Goal: Task Accomplishment & Management: Manage account settings

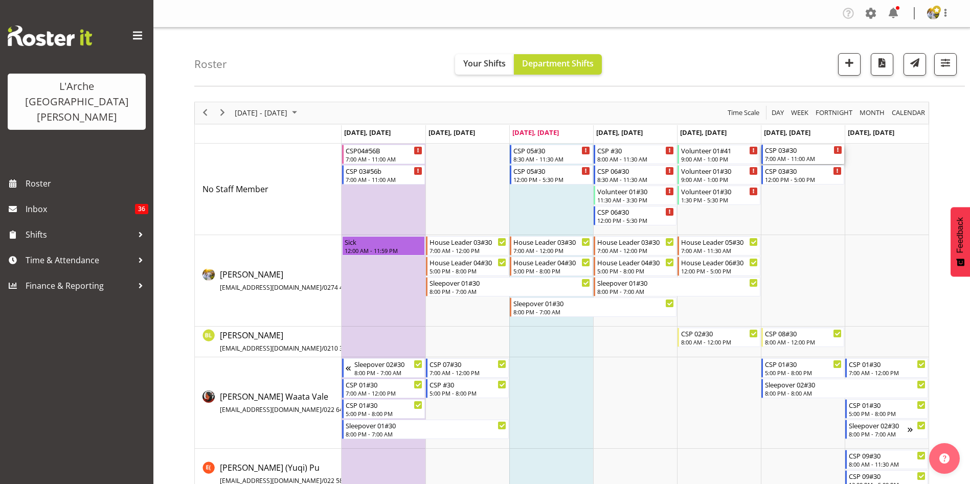
click at [807, 158] on div "7:00 AM - 11:00 AM" at bounding box center [803, 158] width 77 height 8
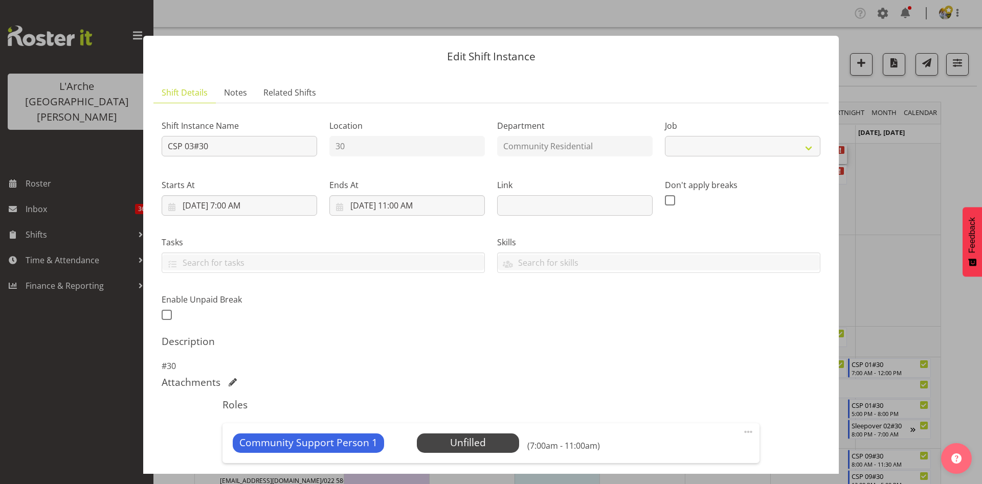
select select "2"
click at [742, 429] on span at bounding box center [748, 432] width 12 height 12
click at [714, 452] on link "Edit" at bounding box center [705, 454] width 98 height 18
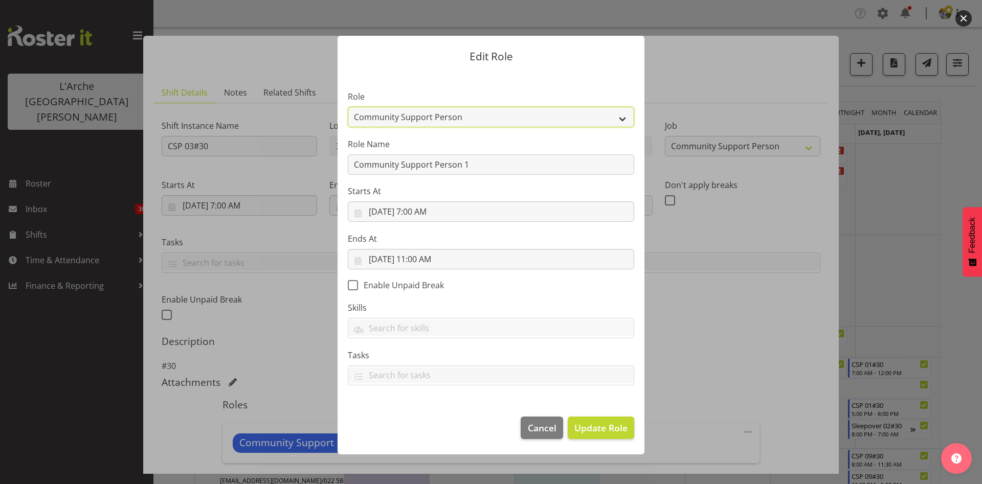
click at [523, 117] on select "Area Manager Art Coordination Community - SIL Community Leader Community Suppor…" at bounding box center [491, 117] width 286 height 20
select select "287"
click at [348, 107] on select "Area Manager Art Coordination Community - SIL Community Leader Community Suppor…" at bounding box center [491, 117] width 286 height 20
click at [592, 430] on span "Update Role" at bounding box center [600, 427] width 53 height 13
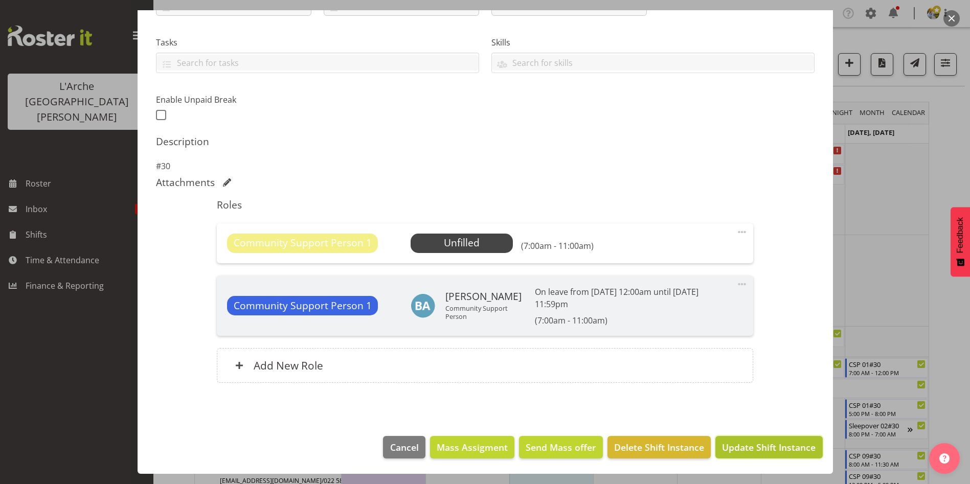
click at [800, 452] on span "Update Shift Instance" at bounding box center [769, 447] width 94 height 13
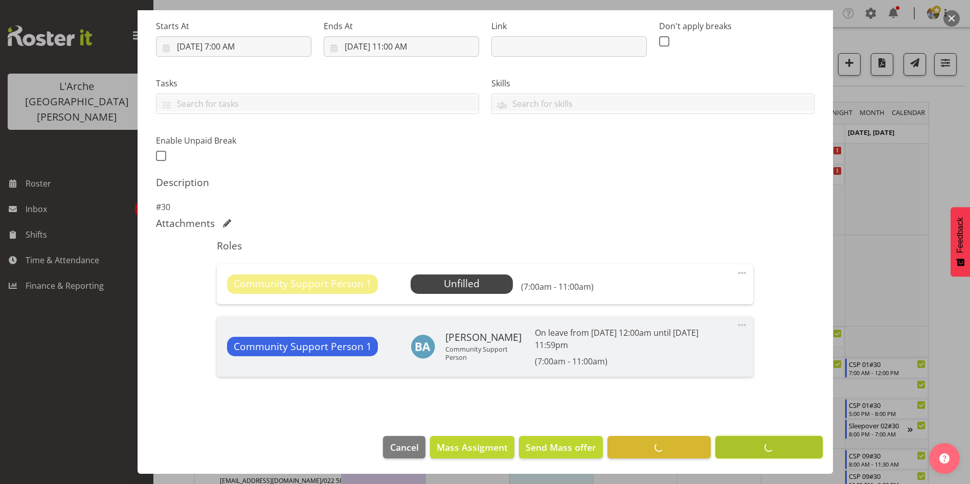
scroll to position [159, 0]
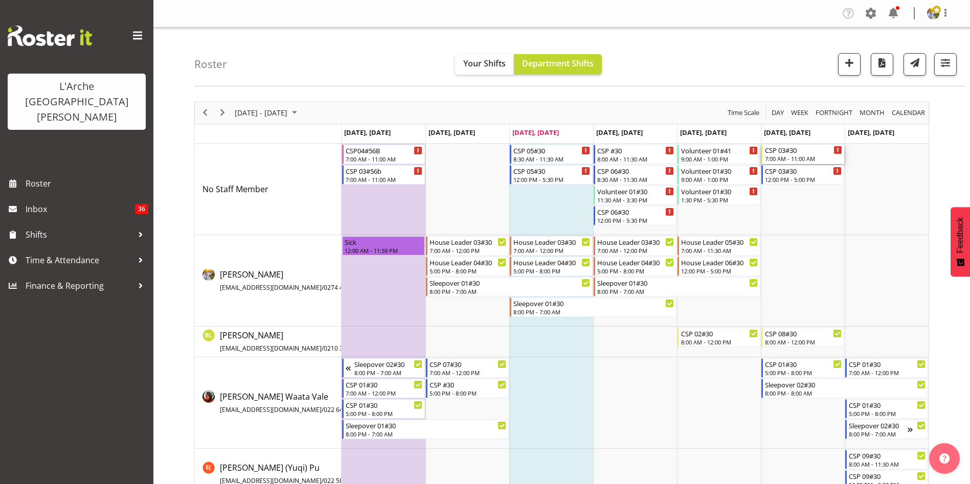
click at [801, 159] on div "7:00 AM - 11:00 AM" at bounding box center [803, 158] width 77 height 8
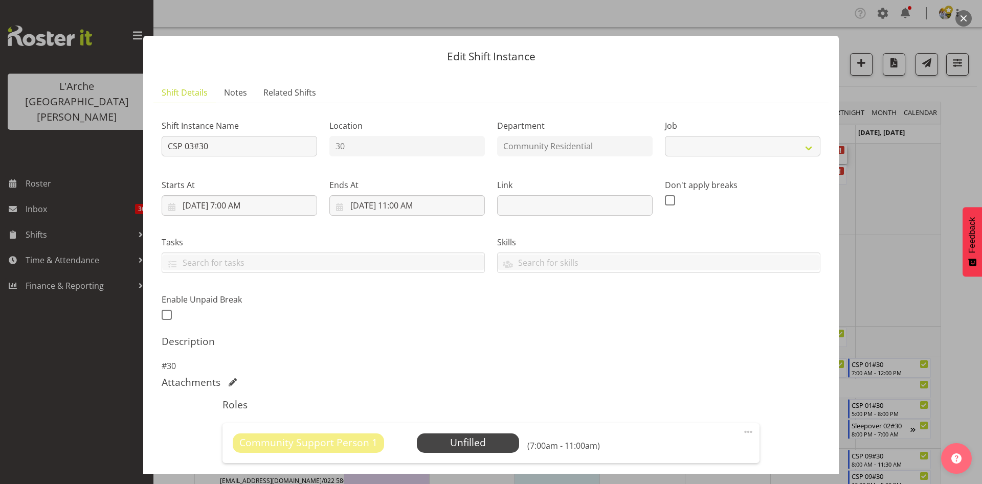
select select "2"
click at [485, 442] on span "Select Employee" at bounding box center [468, 443] width 76 height 15
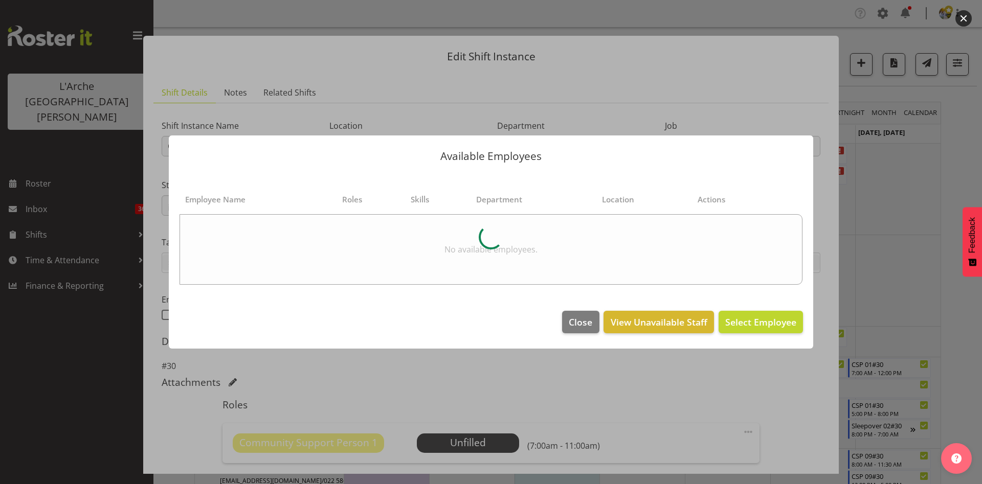
drag, startPoint x: 846, startPoint y: 226, endPoint x: 844, endPoint y: 376, distance: 150.4
click at [844, 376] on div at bounding box center [491, 242] width 982 height 484
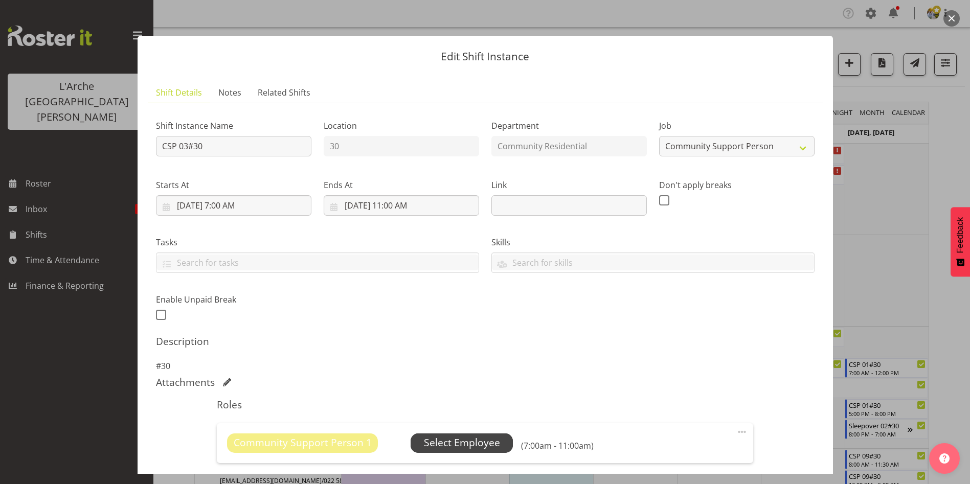
click at [469, 446] on span "Select Employee" at bounding box center [462, 443] width 76 height 15
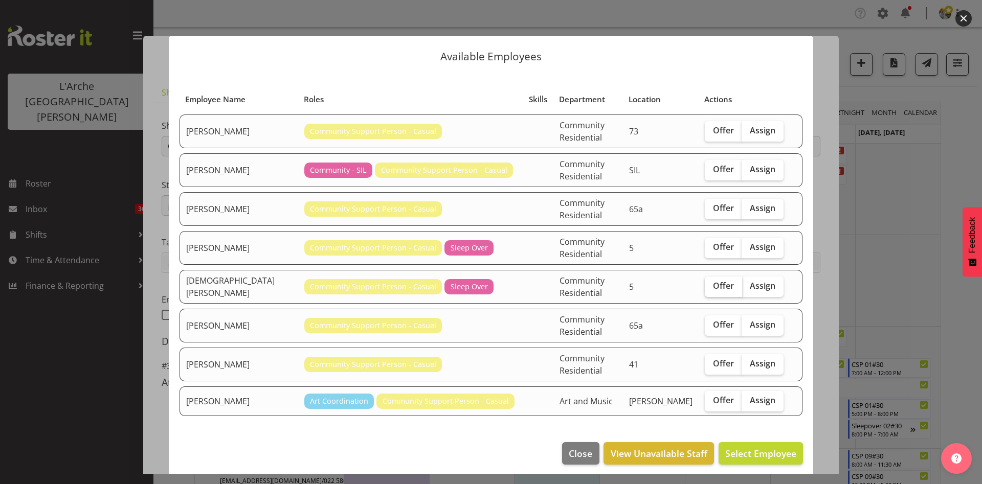
click at [716, 281] on span "Offer" at bounding box center [723, 286] width 21 height 10
click at [711, 283] on input "Offer" at bounding box center [708, 286] width 7 height 7
checkbox input "true"
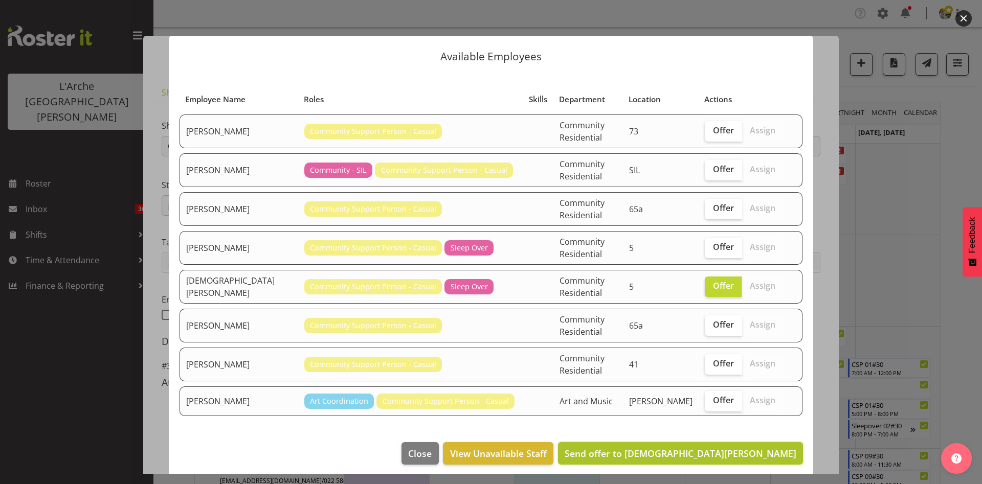
click at [729, 447] on span "Send offer to [DEMOGRAPHIC_DATA][PERSON_NAME]" at bounding box center [681, 453] width 232 height 12
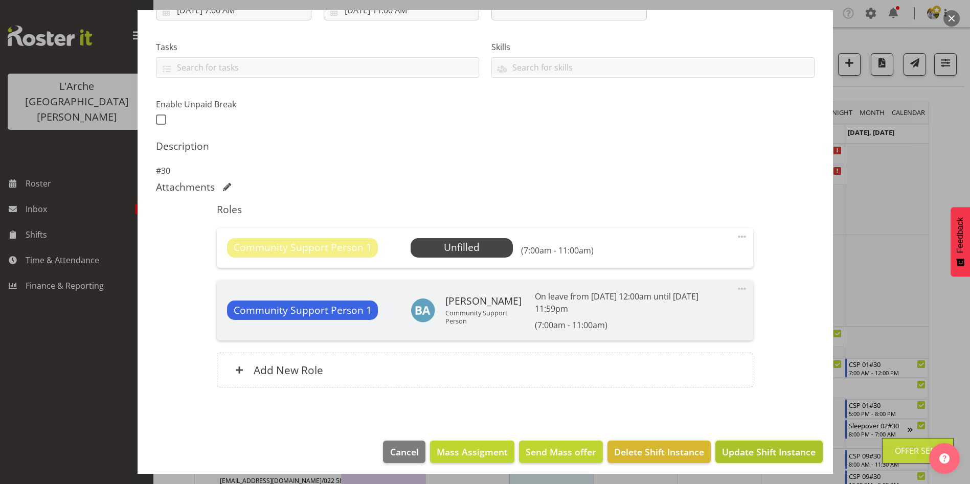
click at [776, 455] on span "Update Shift Instance" at bounding box center [769, 451] width 94 height 13
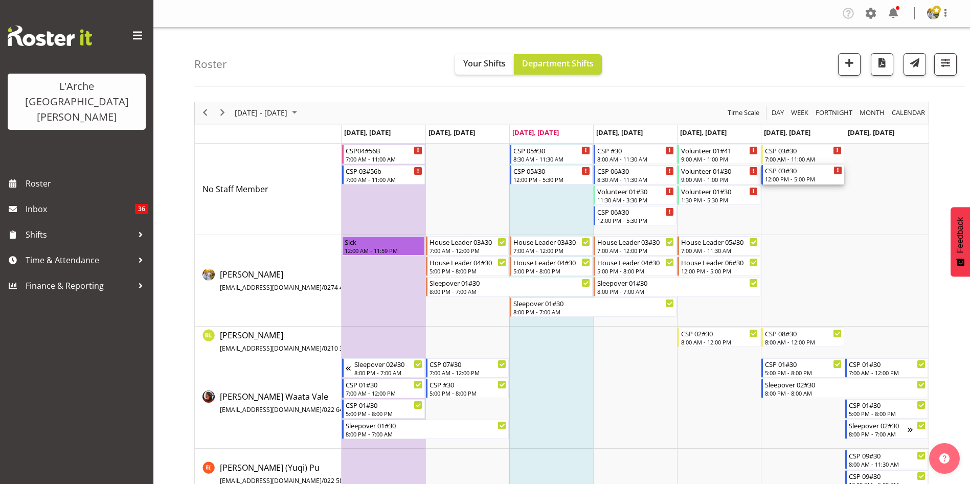
click at [805, 180] on div "12:00 PM - 5:00 PM" at bounding box center [803, 179] width 77 height 8
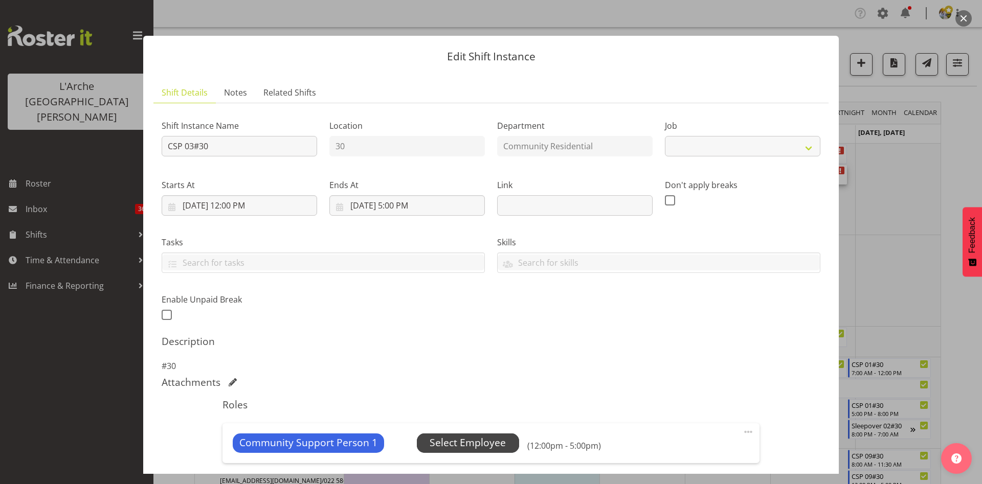
select select "2"
click at [742, 430] on span at bounding box center [748, 432] width 12 height 12
click at [691, 452] on link "Edit" at bounding box center [705, 454] width 98 height 18
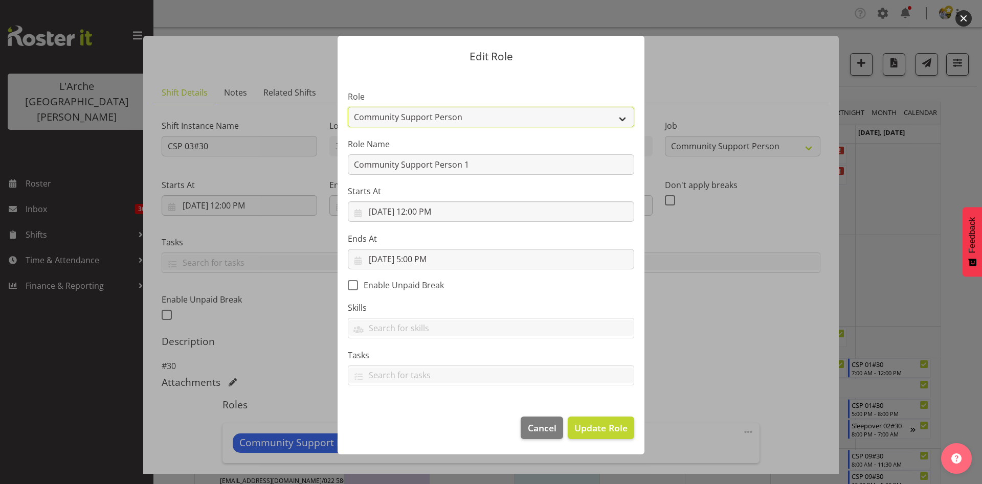
click at [547, 122] on select "Area Manager Art Coordination Community - SIL Community Leader Community Suppor…" at bounding box center [491, 117] width 286 height 20
select select "287"
click at [348, 107] on select "Area Manager Art Coordination Community - SIL Community Leader Community Suppor…" at bounding box center [491, 117] width 286 height 20
click at [597, 432] on span "Update Role" at bounding box center [600, 427] width 53 height 13
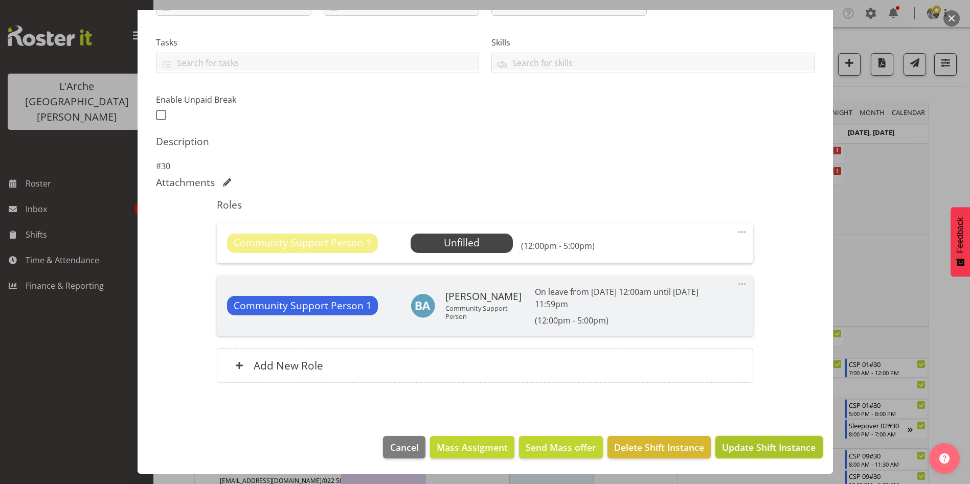
click at [784, 442] on span "Update Shift Instance" at bounding box center [769, 447] width 94 height 13
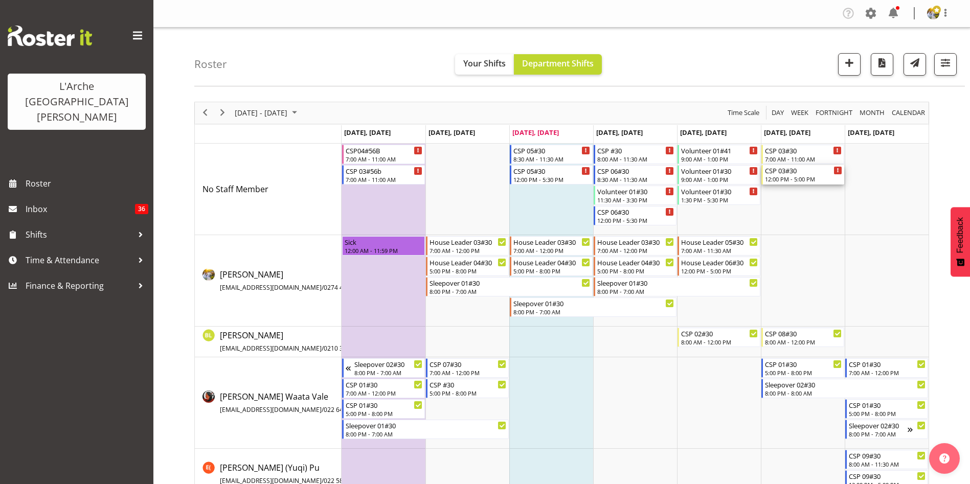
click at [815, 180] on div "12:00 PM - 5:00 PM" at bounding box center [803, 179] width 77 height 8
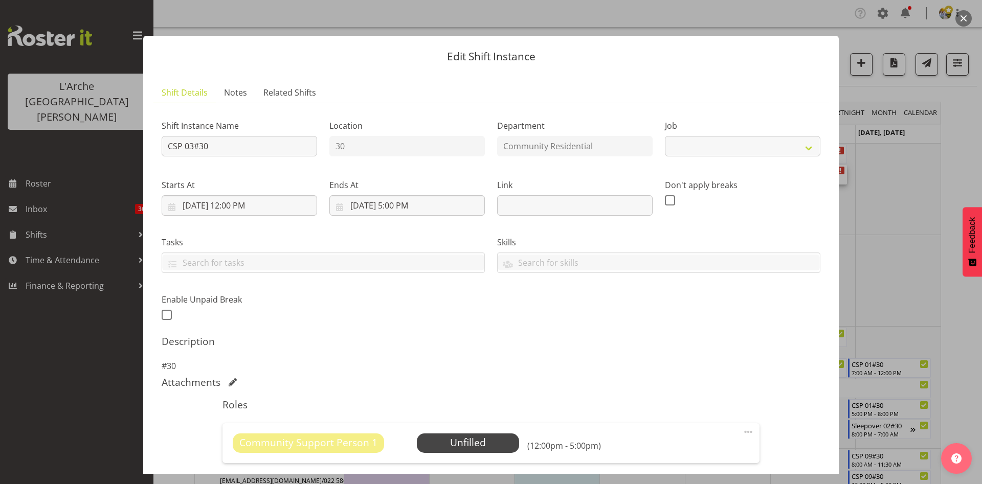
select select "2"
click at [481, 436] on span "Select Employee" at bounding box center [468, 443] width 76 height 15
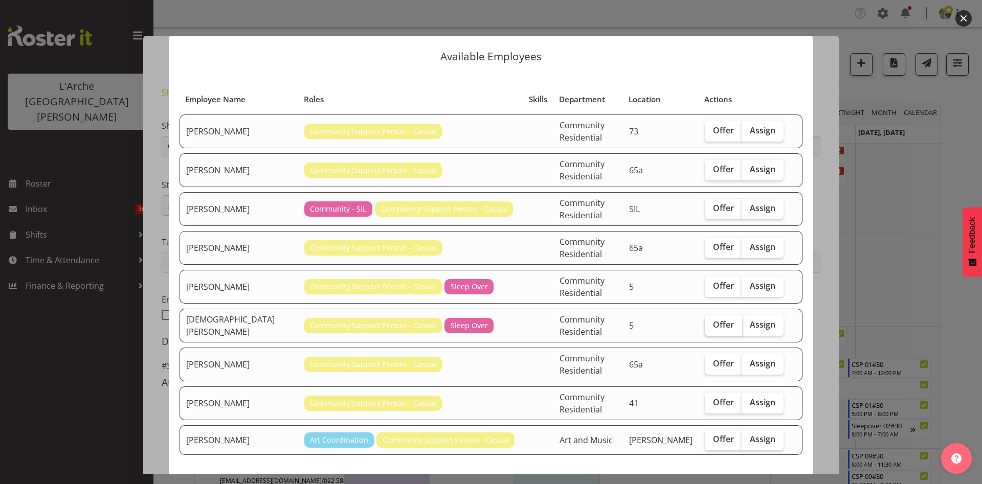
click at [709, 316] on label "Offer" at bounding box center [723, 326] width 37 height 20
click at [709, 322] on input "Offer" at bounding box center [708, 325] width 7 height 7
checkbox input "true"
click at [709, 481] on button "Send offer to [DEMOGRAPHIC_DATA][PERSON_NAME]" at bounding box center [680, 492] width 245 height 23
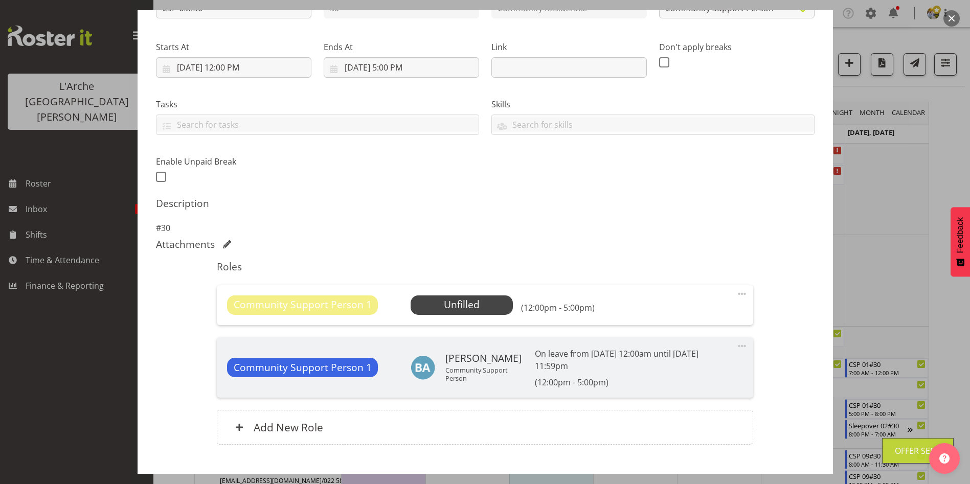
scroll to position [143, 0]
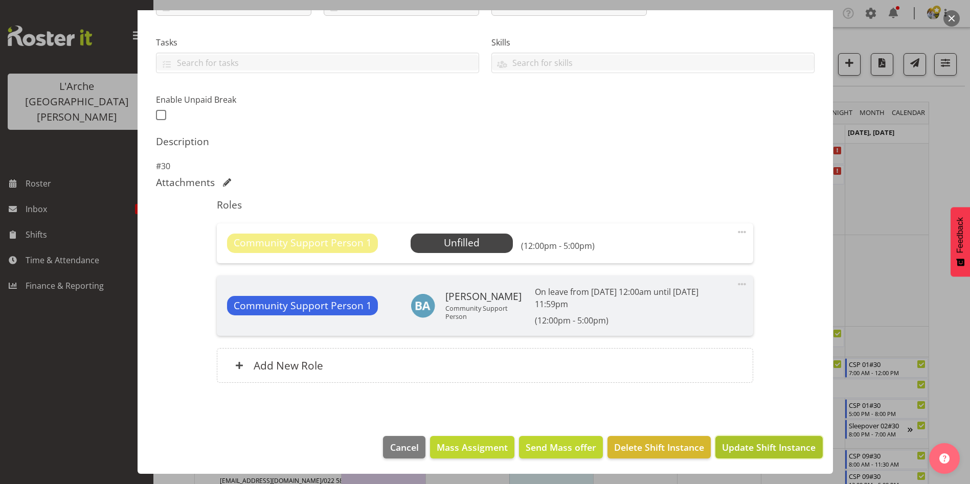
click at [782, 445] on span "Update Shift Instance" at bounding box center [769, 447] width 94 height 13
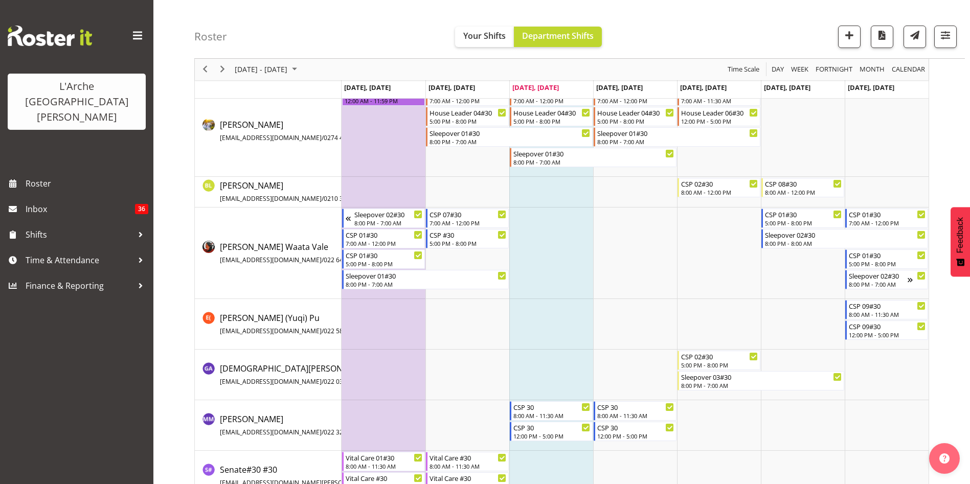
scroll to position [0, 0]
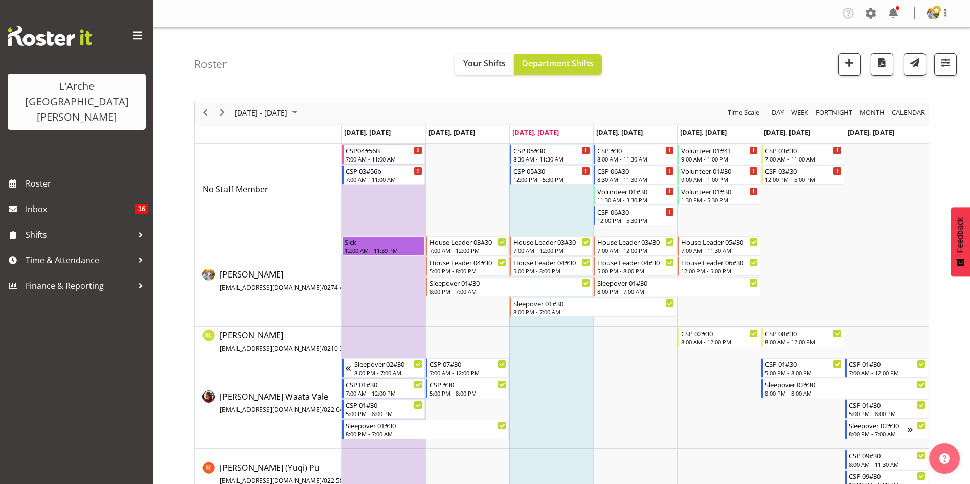
click at [223, 120] on div "next period" at bounding box center [222, 112] width 17 height 21
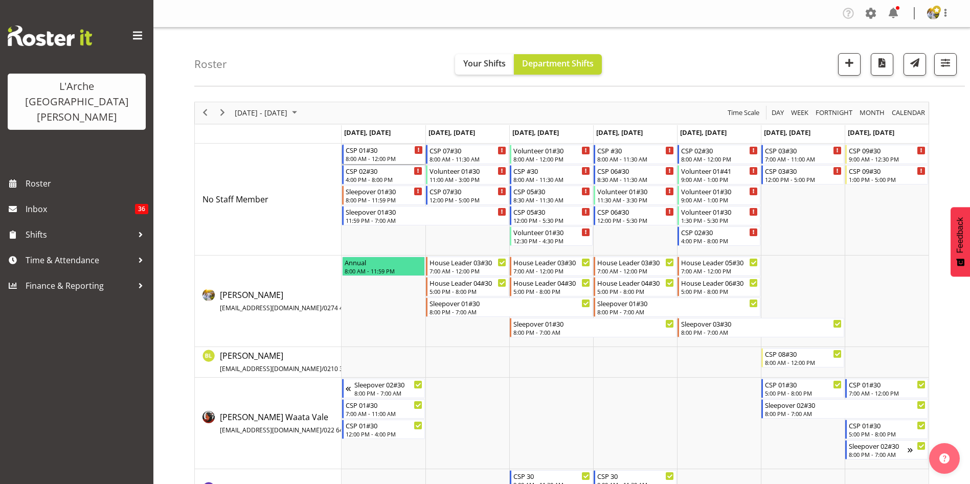
click at [391, 154] on div "CSP 01#30 8:00 AM - 12:00 PM" at bounding box center [384, 154] width 77 height 19
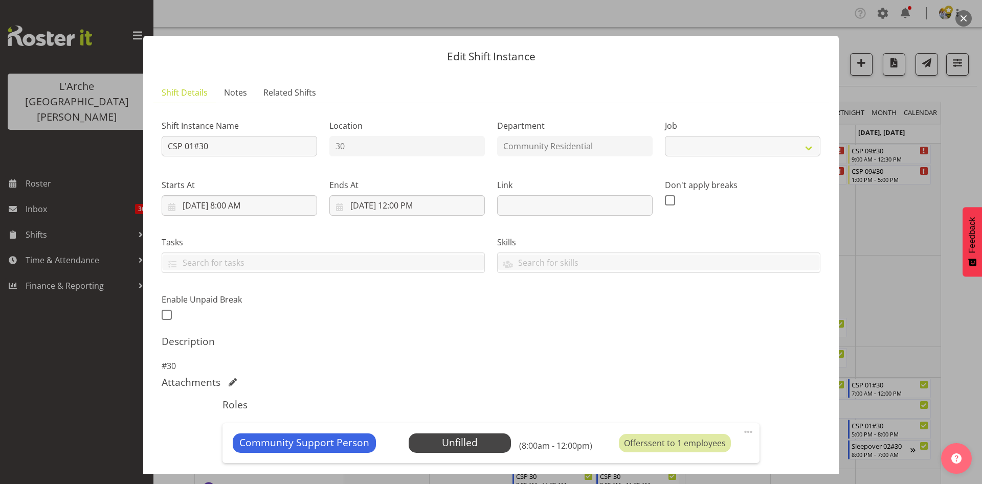
select select "2"
click at [966, 13] on button "button" at bounding box center [963, 18] width 16 height 16
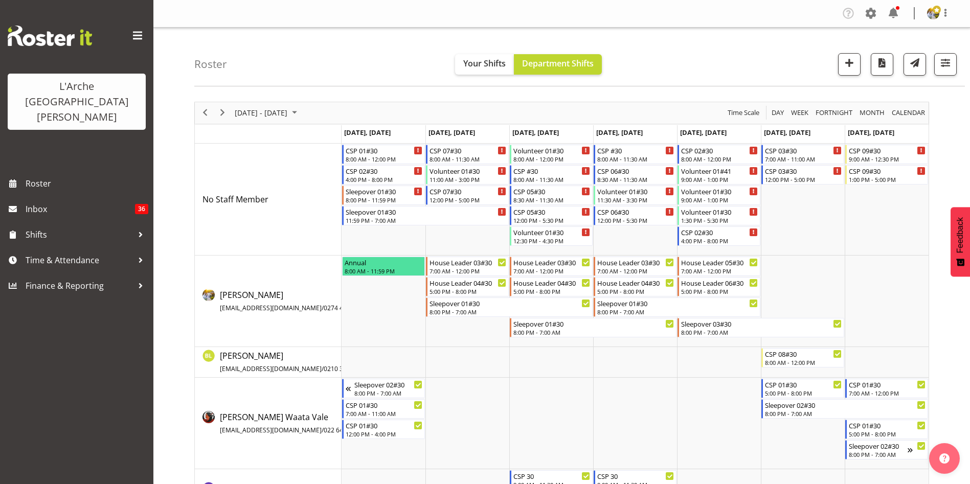
scroll to position [44, 0]
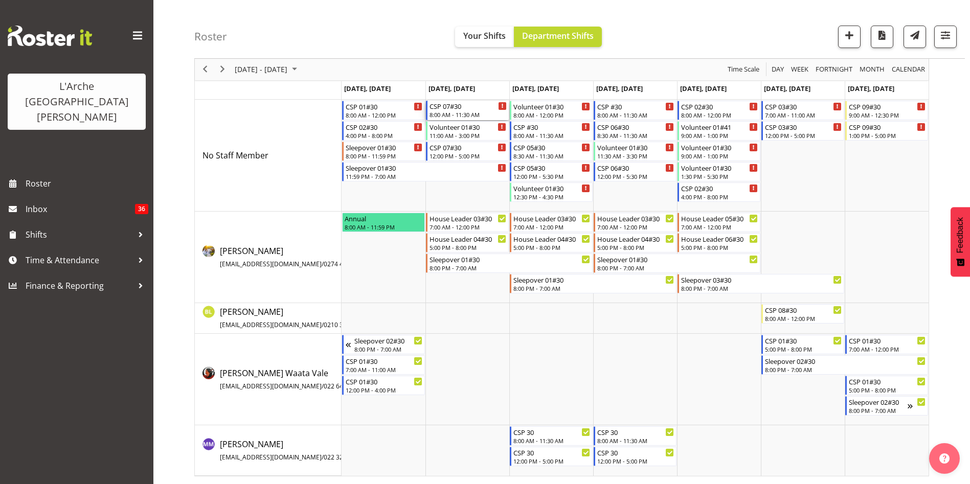
click at [454, 105] on div "CSP 07#30" at bounding box center [468, 106] width 77 height 10
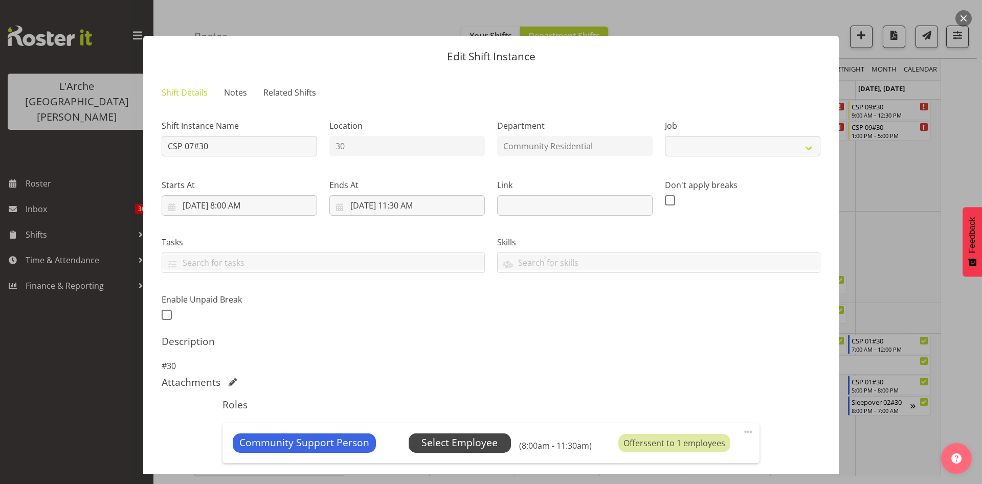
select select "2"
click at [468, 447] on span "Select Employee" at bounding box center [459, 443] width 76 height 15
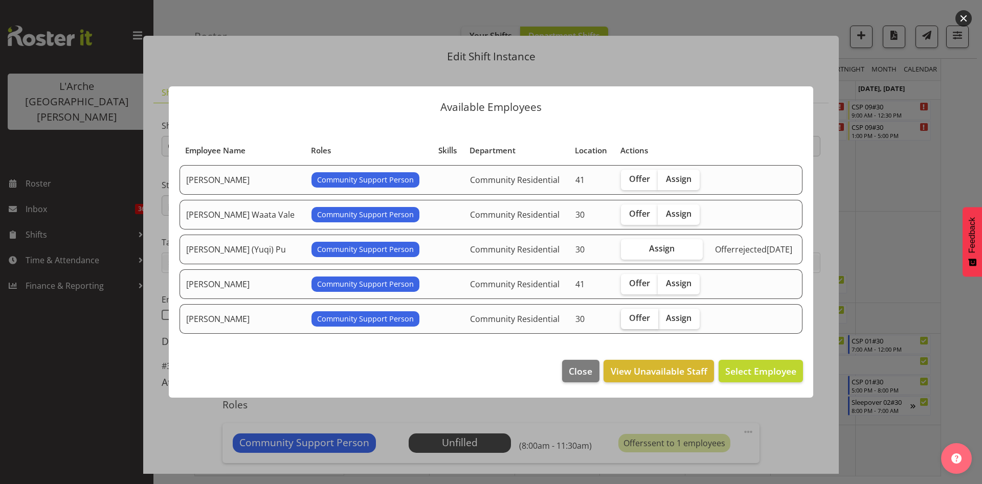
click at [629, 318] on span "Offer" at bounding box center [639, 318] width 21 height 10
click at [621, 318] on input "Offer" at bounding box center [624, 318] width 7 height 7
checkbox input "true"
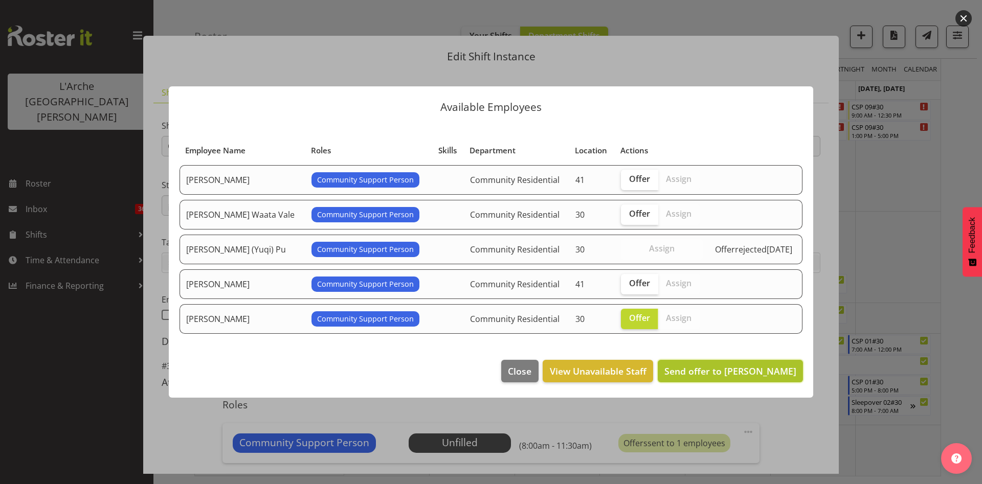
click at [778, 370] on span "Send offer to [PERSON_NAME]" at bounding box center [730, 371] width 132 height 12
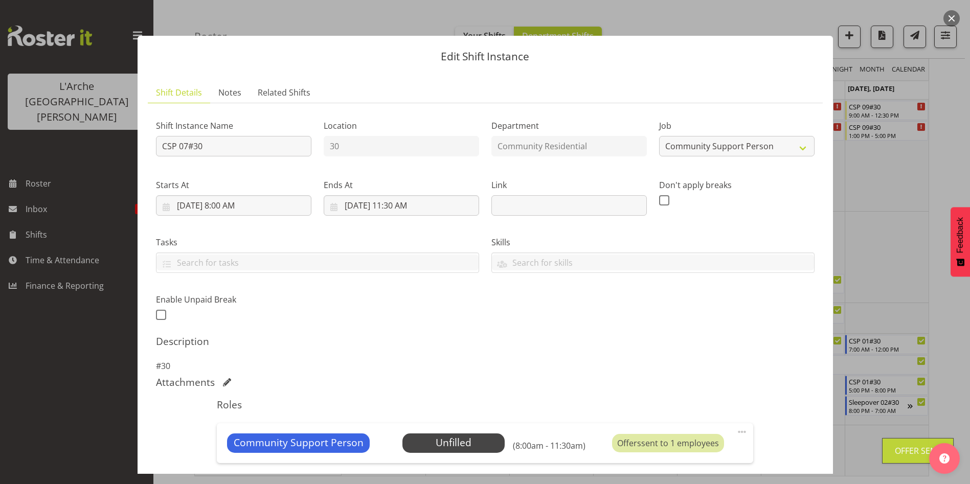
scroll to position [200, 0]
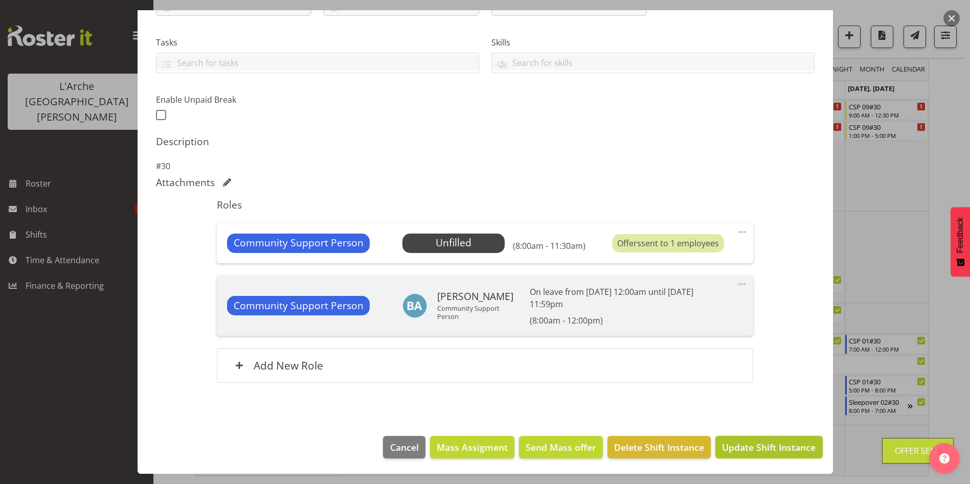
click at [726, 454] on span "Update Shift Instance" at bounding box center [769, 447] width 94 height 13
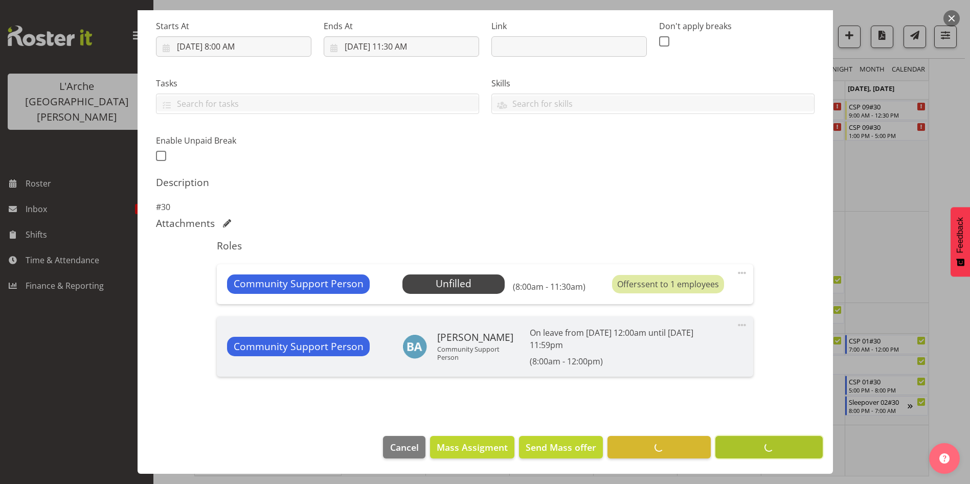
scroll to position [19, 0]
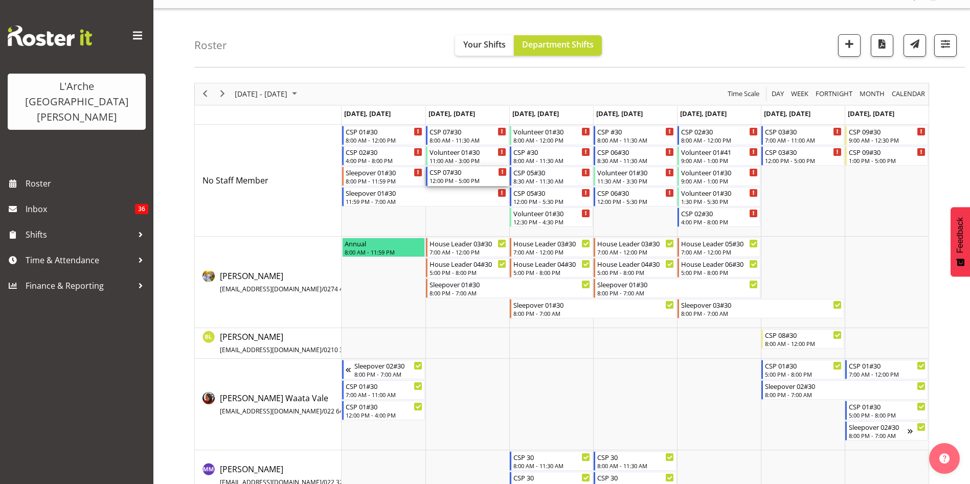
click at [472, 183] on div "12:00 PM - 5:00 PM" at bounding box center [468, 180] width 77 height 8
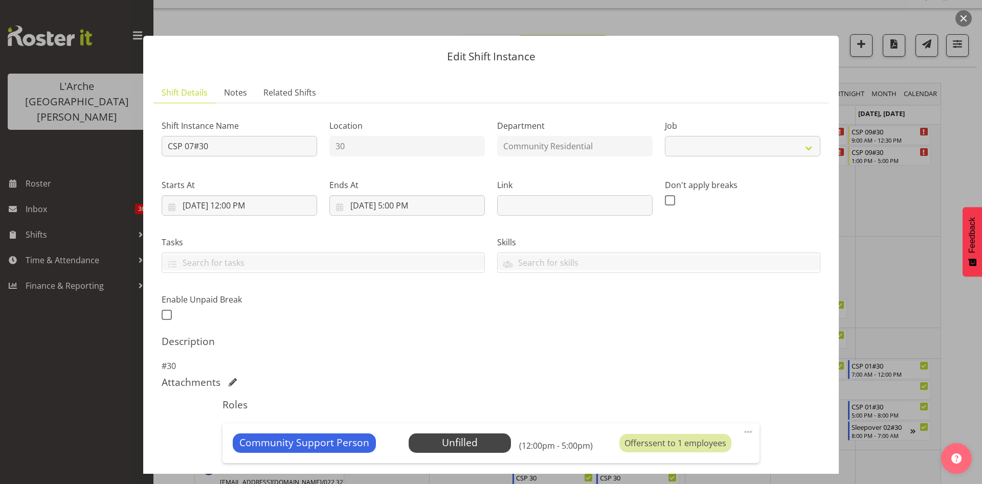
select select "2"
click at [483, 438] on span "Select Employee" at bounding box center [459, 443] width 76 height 15
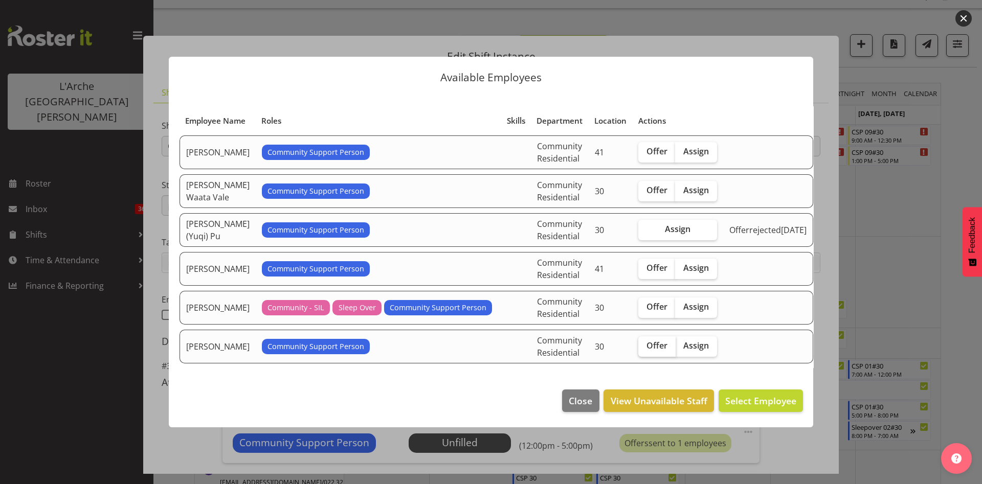
click at [667, 350] on span "Offer" at bounding box center [656, 346] width 21 height 10
click at [645, 349] on input "Offer" at bounding box center [641, 346] width 7 height 7
checkbox input "true"
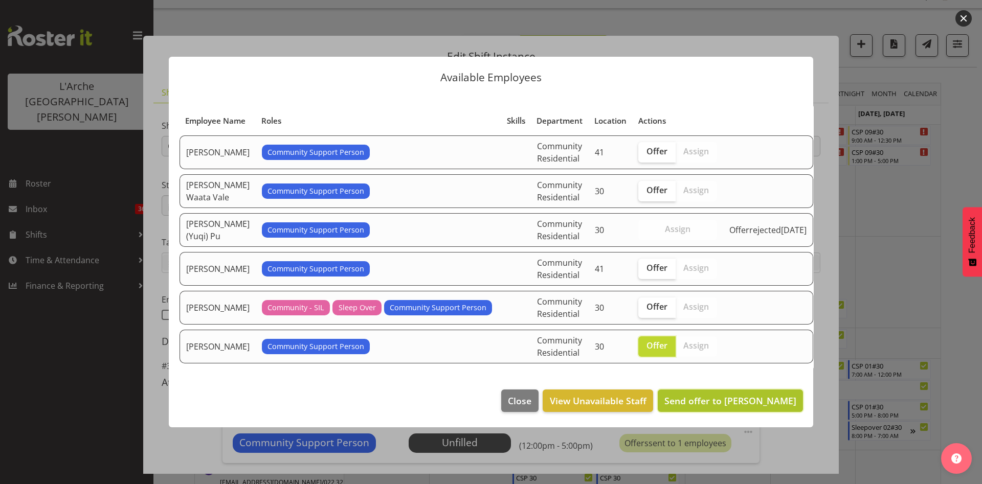
click at [745, 403] on span "Send offer to [PERSON_NAME]" at bounding box center [730, 401] width 132 height 12
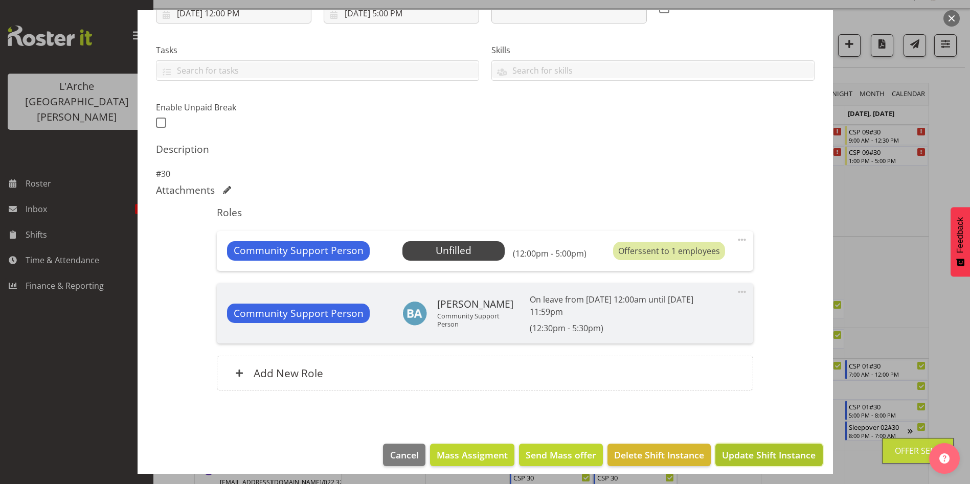
click at [787, 457] on span "Update Shift Instance" at bounding box center [769, 454] width 94 height 13
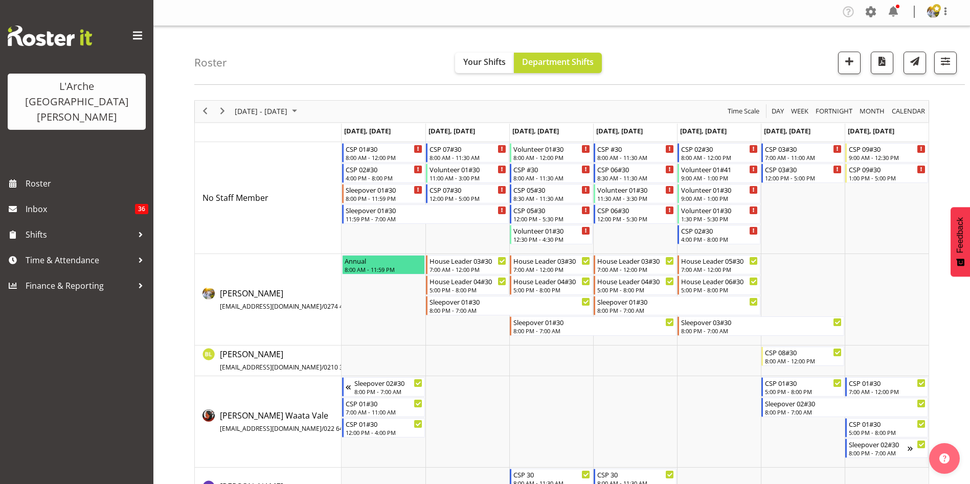
scroll to position [0, 0]
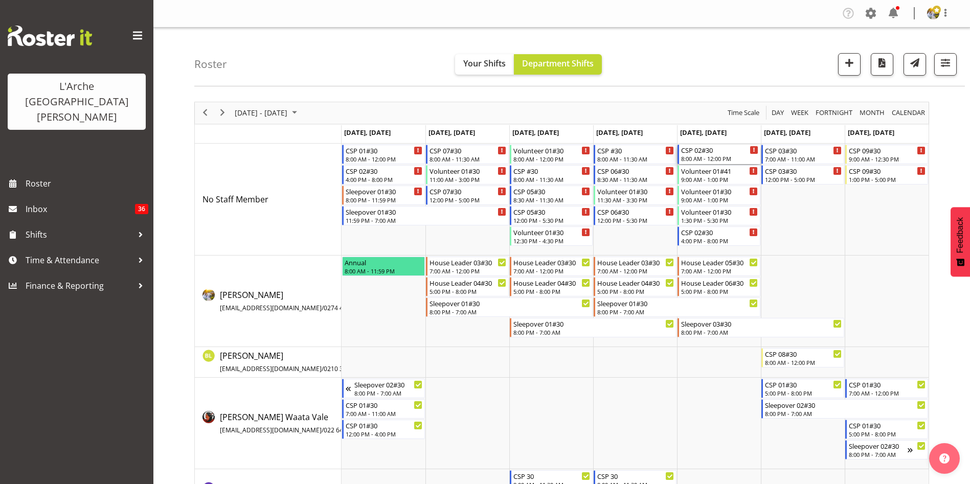
click at [699, 148] on div "CSP 02#30" at bounding box center [719, 150] width 77 height 10
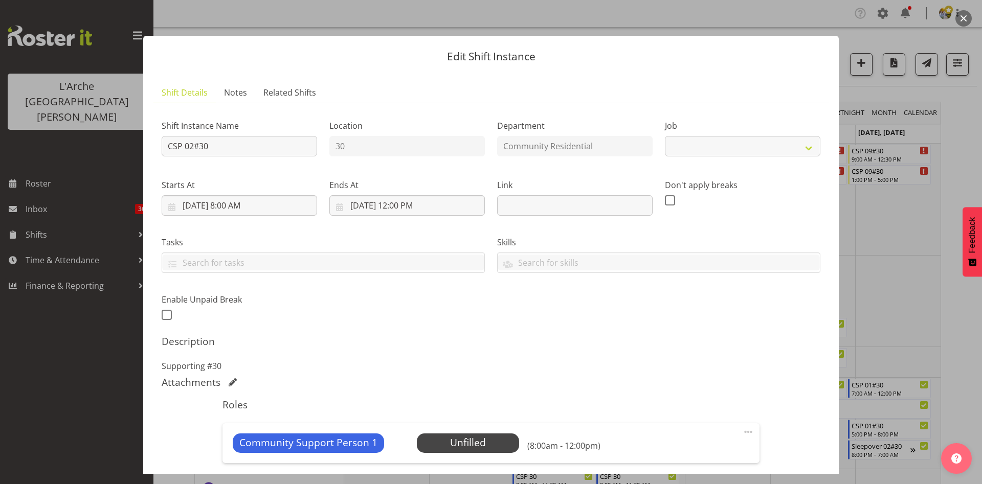
select select "2"
click at [742, 432] on span at bounding box center [748, 432] width 12 height 12
click at [704, 447] on link "Edit" at bounding box center [705, 454] width 98 height 18
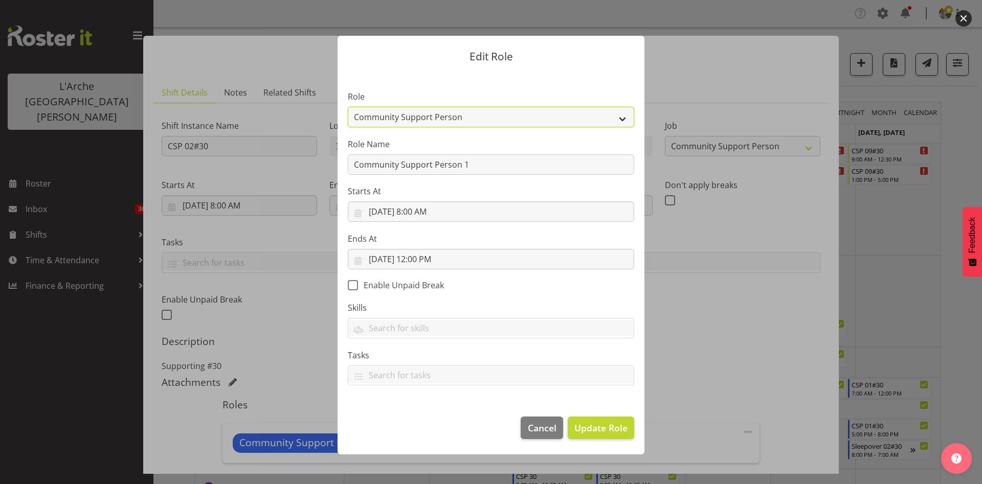
click at [524, 121] on select "Area Manager Art Coordination Community - SIL Community Leader Community Suppor…" at bounding box center [491, 117] width 286 height 20
select select "287"
click at [348, 107] on select "Area Manager Art Coordination Community - SIL Community Leader Community Suppor…" at bounding box center [491, 117] width 286 height 20
click at [611, 431] on span "Update Role" at bounding box center [600, 427] width 53 height 13
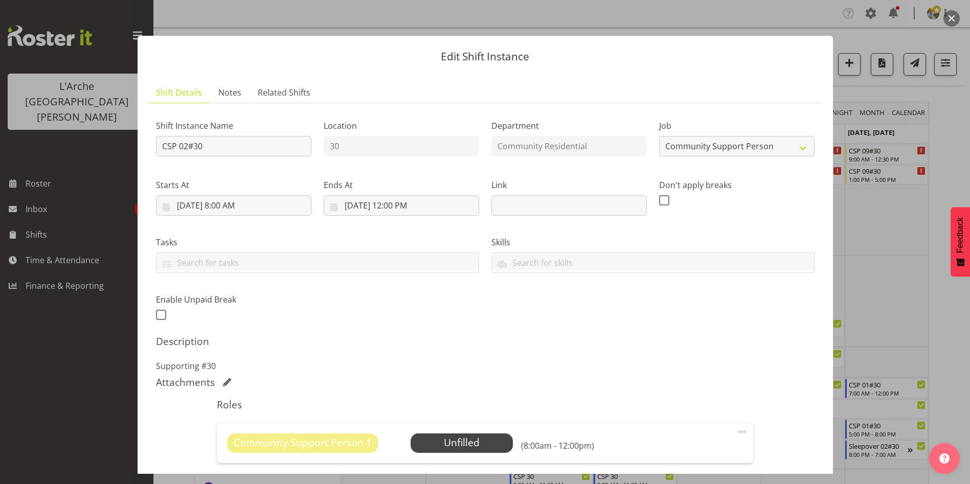
scroll to position [200, 0]
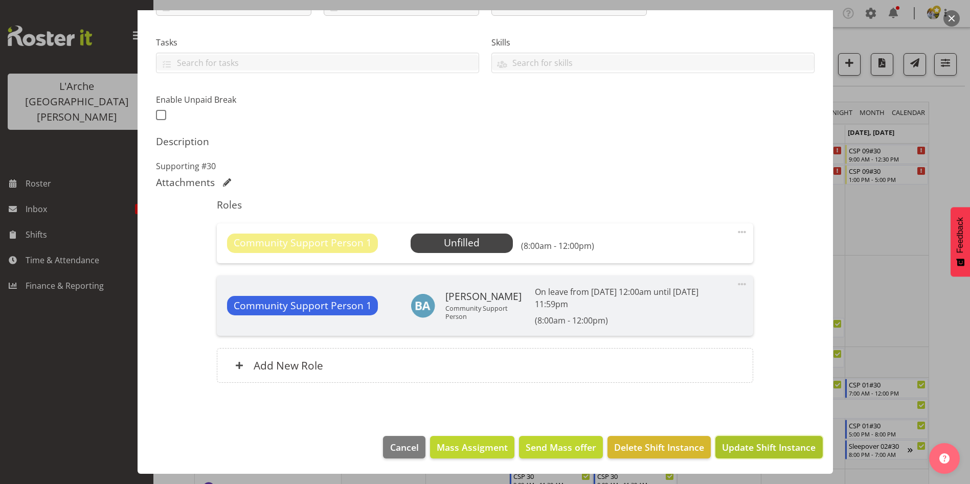
click at [779, 450] on span "Update Shift Instance" at bounding box center [769, 447] width 94 height 13
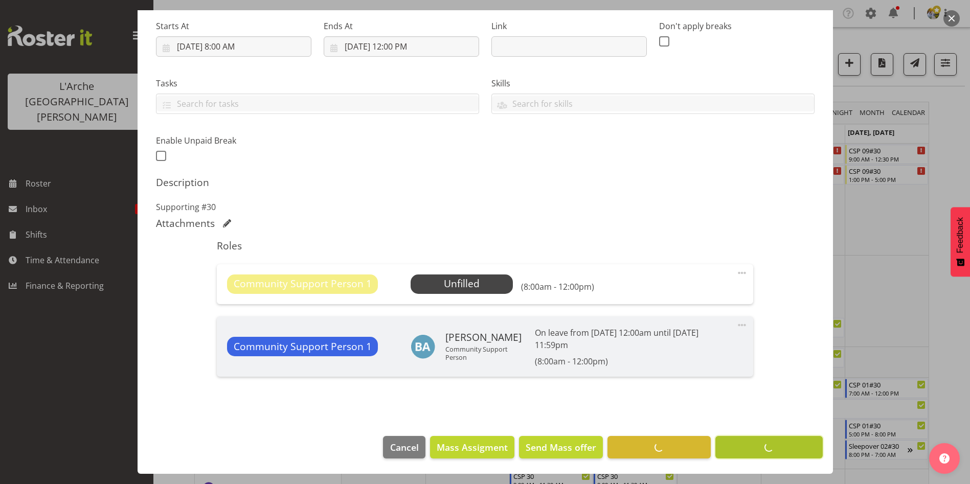
scroll to position [159, 0]
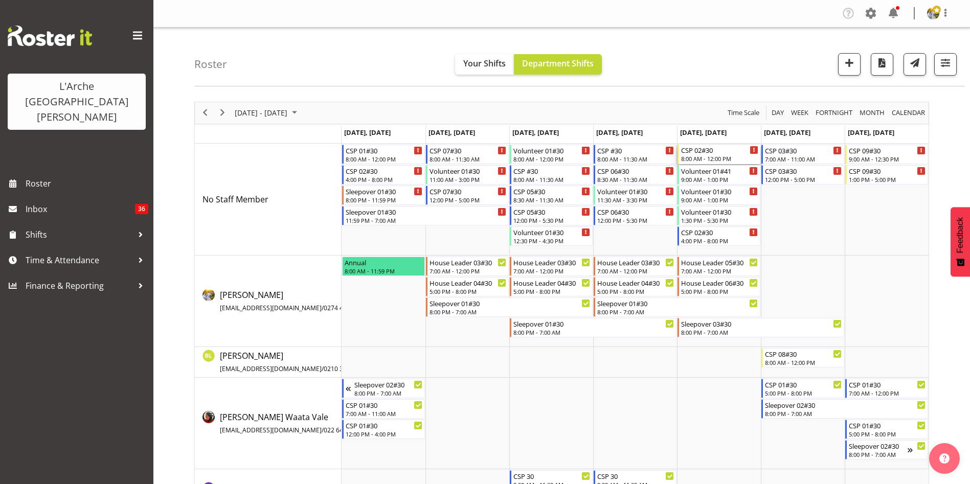
click at [721, 155] on div "8:00 AM - 12:00 PM" at bounding box center [719, 158] width 77 height 8
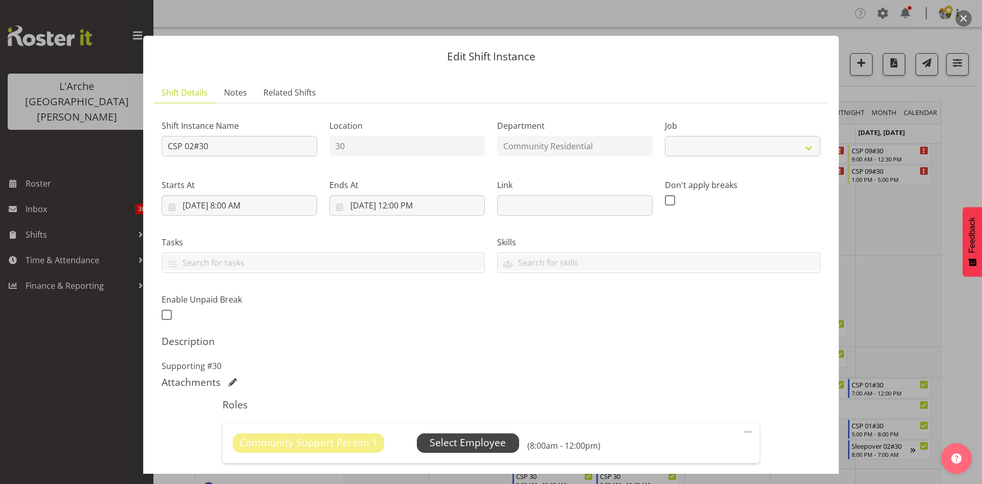
click at [465, 438] on span "Select Employee" at bounding box center [468, 443] width 76 height 15
select select "2"
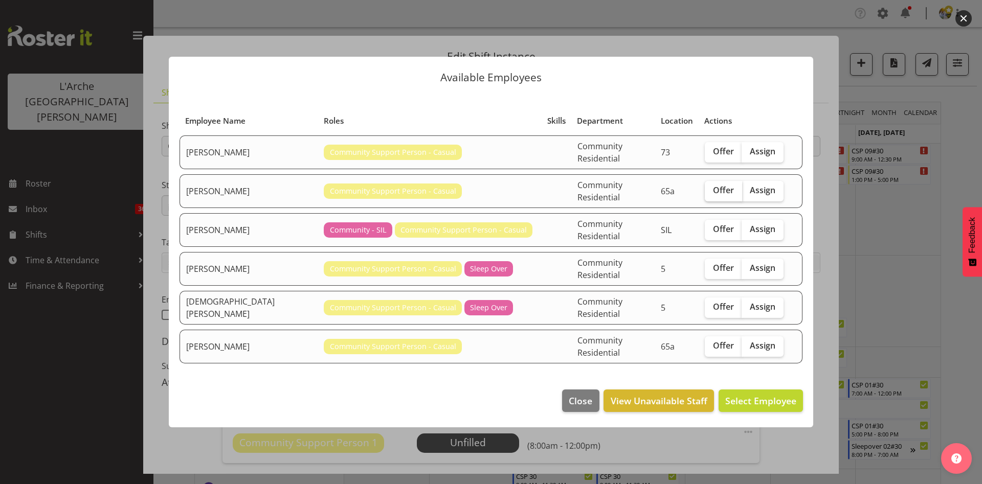
click at [719, 195] on span "Offer" at bounding box center [723, 190] width 21 height 10
click at [711, 194] on input "Offer" at bounding box center [708, 190] width 7 height 7
checkbox input "true"
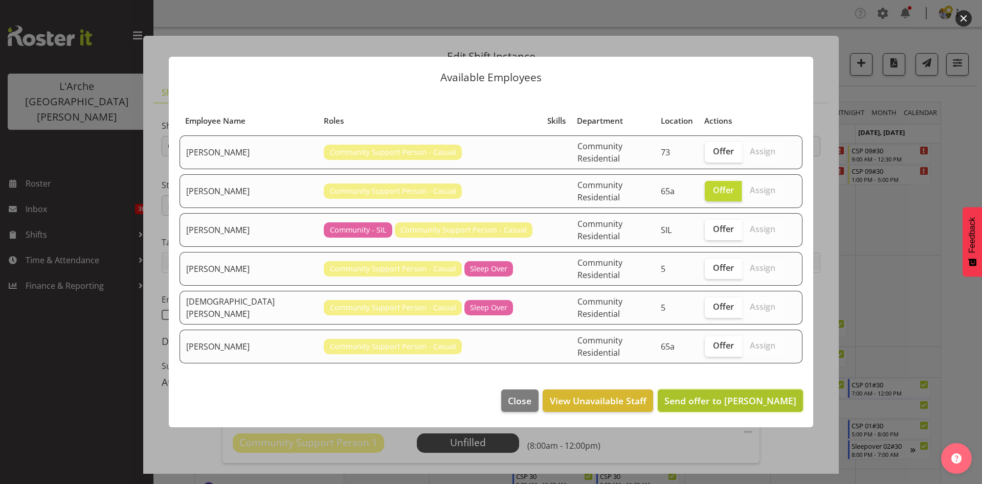
click at [752, 395] on span "Send offer to [PERSON_NAME]" at bounding box center [730, 401] width 132 height 12
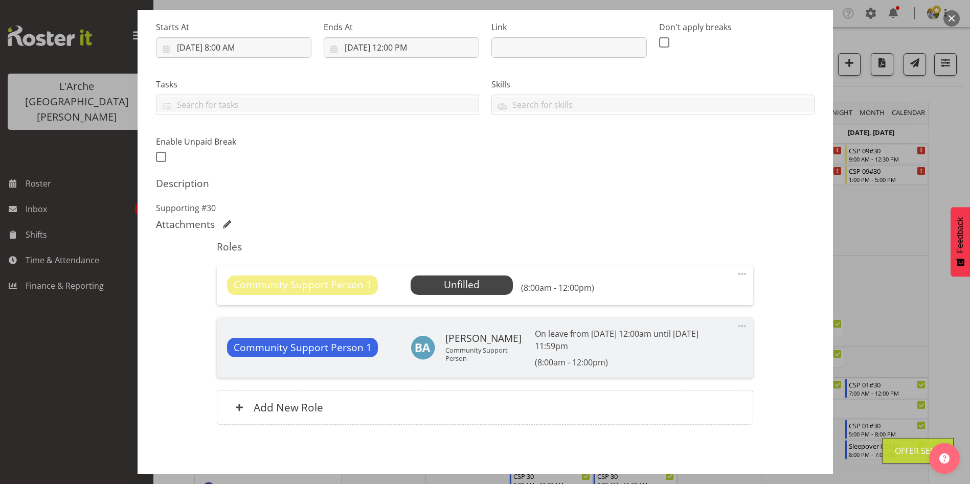
scroll to position [200, 0]
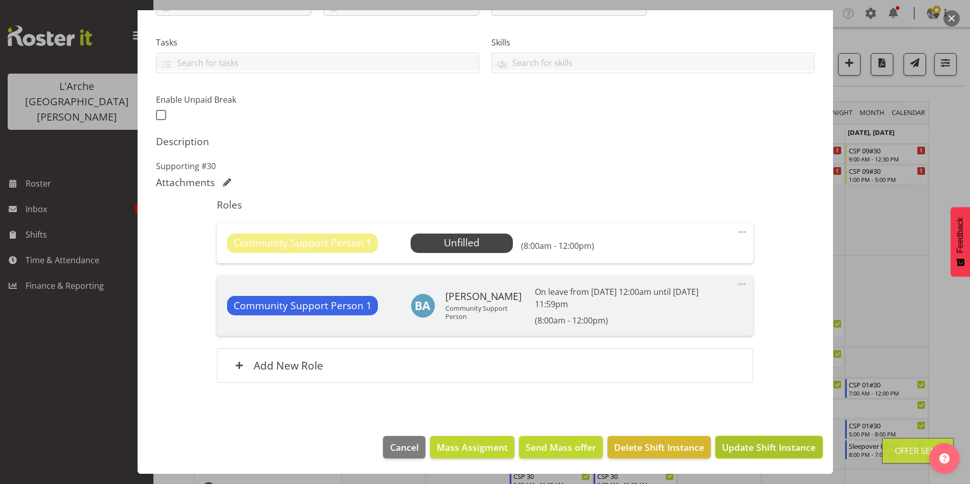
click at [807, 446] on button "Update Shift Instance" at bounding box center [768, 447] width 107 height 23
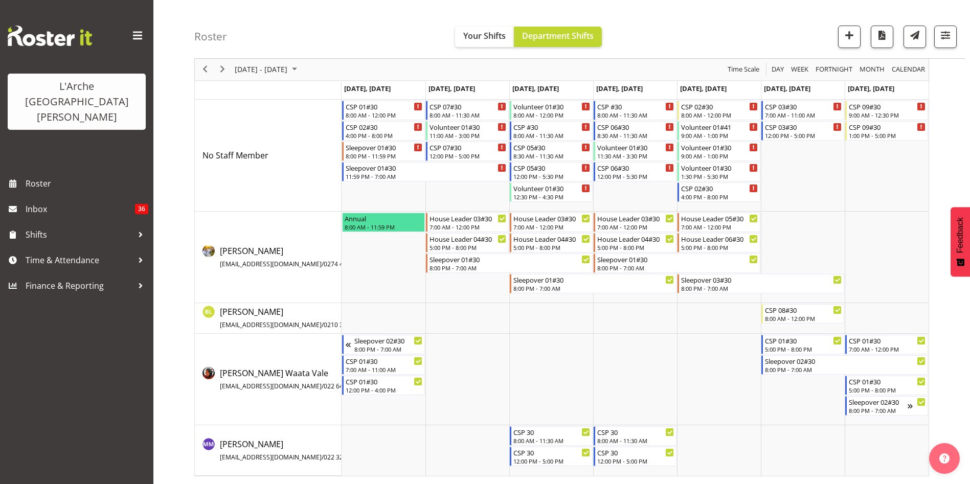
scroll to position [17, 0]
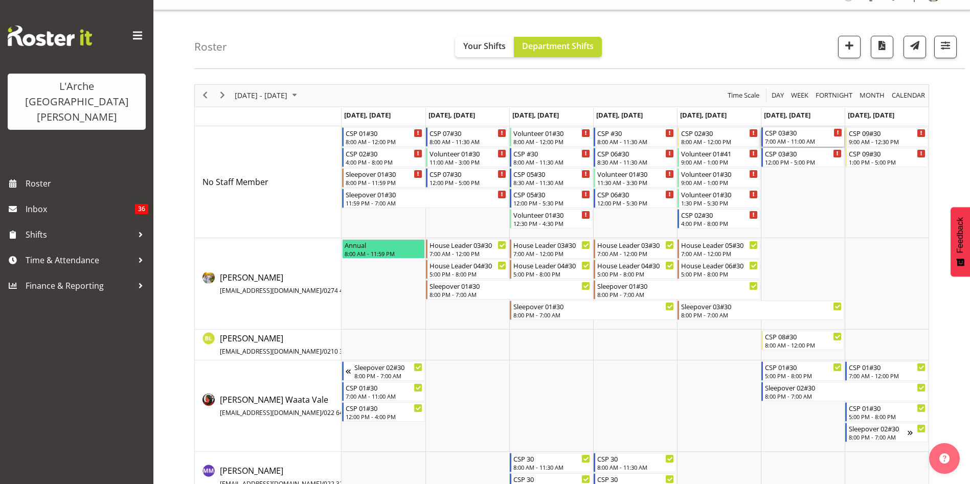
click at [795, 144] on div "7:00 AM - 11:00 AM" at bounding box center [803, 141] width 77 height 8
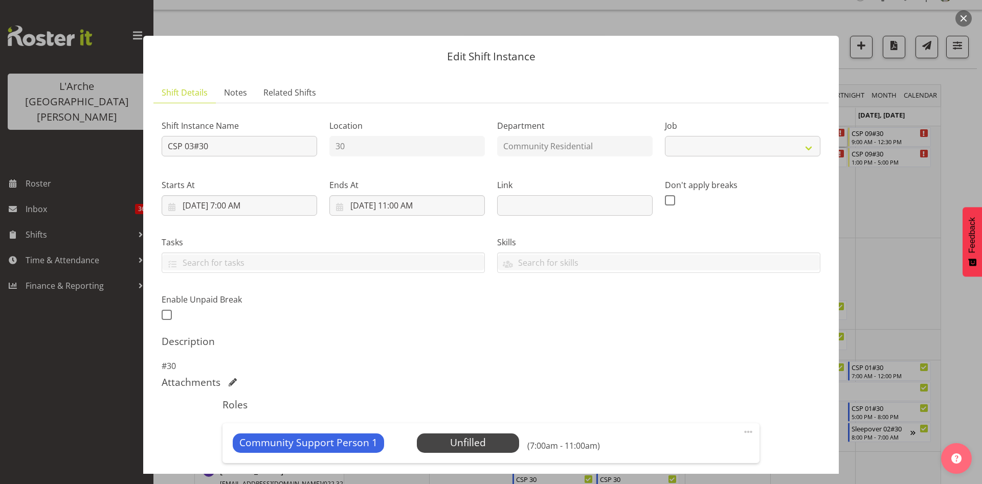
select select "2"
click at [742, 430] on span at bounding box center [748, 432] width 12 height 12
drag, startPoint x: 695, startPoint y: 456, endPoint x: 654, endPoint y: 458, distance: 41.0
click at [656, 458] on link "Edit" at bounding box center [705, 454] width 98 height 18
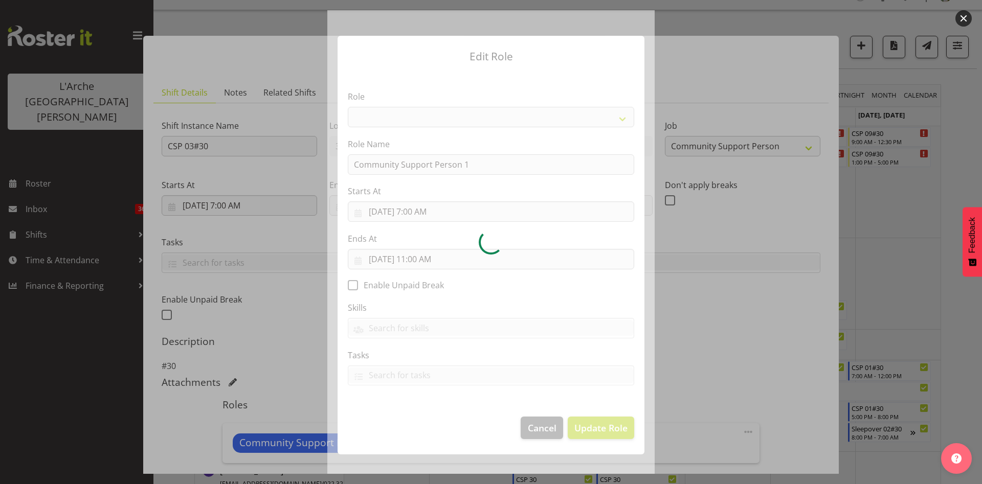
click at [515, 118] on div at bounding box center [490, 242] width 327 height 464
select select "13"
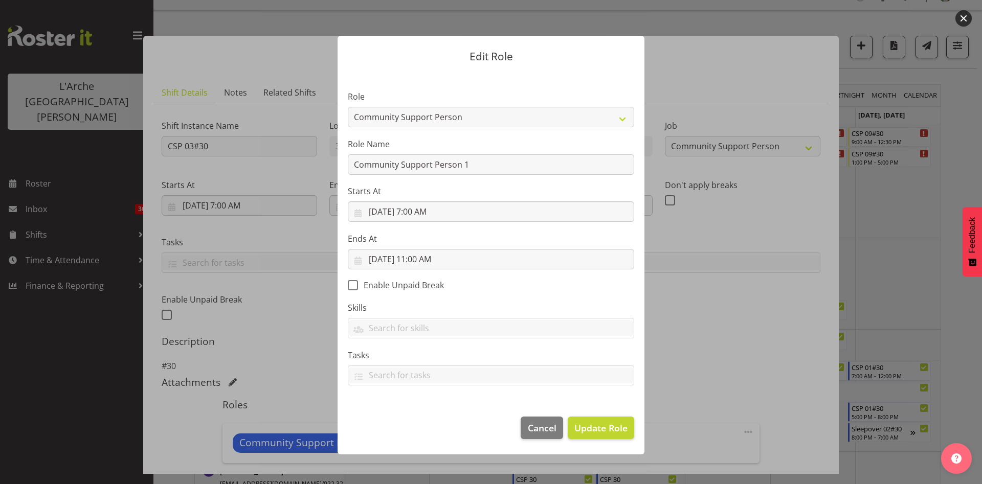
drag, startPoint x: 847, startPoint y: 166, endPoint x: 863, endPoint y: 343, distance: 177.7
click at [863, 343] on div at bounding box center [491, 242] width 982 height 484
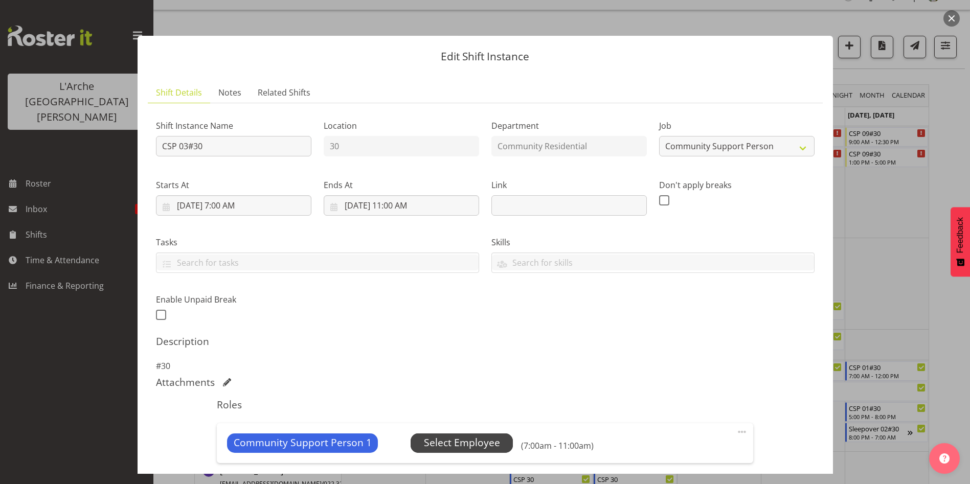
click at [458, 441] on span "Select Employee" at bounding box center [462, 443] width 76 height 15
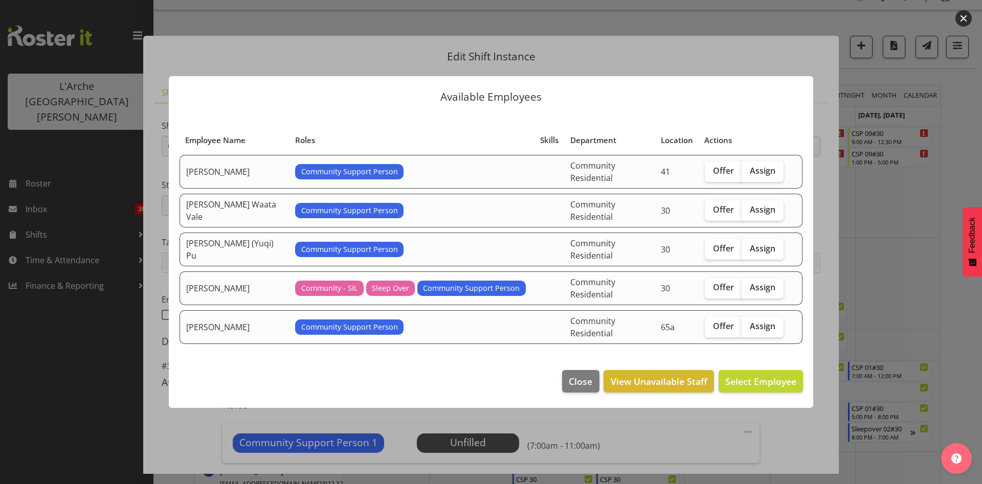
click at [699, 248] on td "Offer Assign" at bounding box center [744, 250] width 91 height 34
click at [708, 250] on input "Offer" at bounding box center [708, 248] width 7 height 7
checkbox input "true"
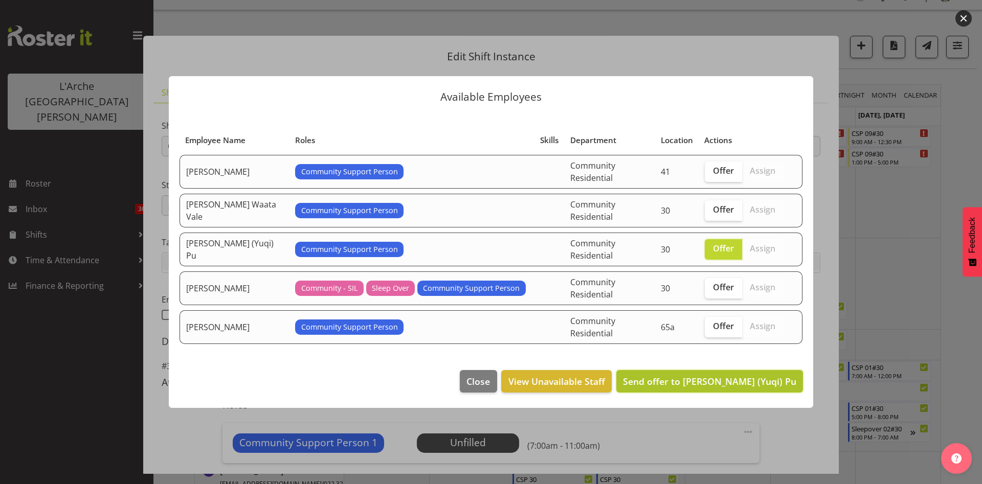
click at [753, 380] on button "Send offer to [PERSON_NAME] (Yuqi) Pu" at bounding box center [709, 381] width 187 height 23
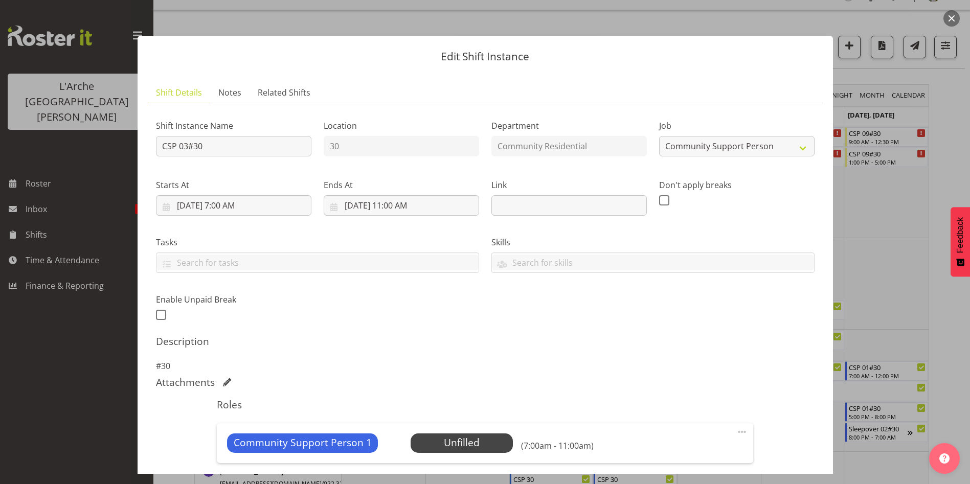
scroll to position [200, 0]
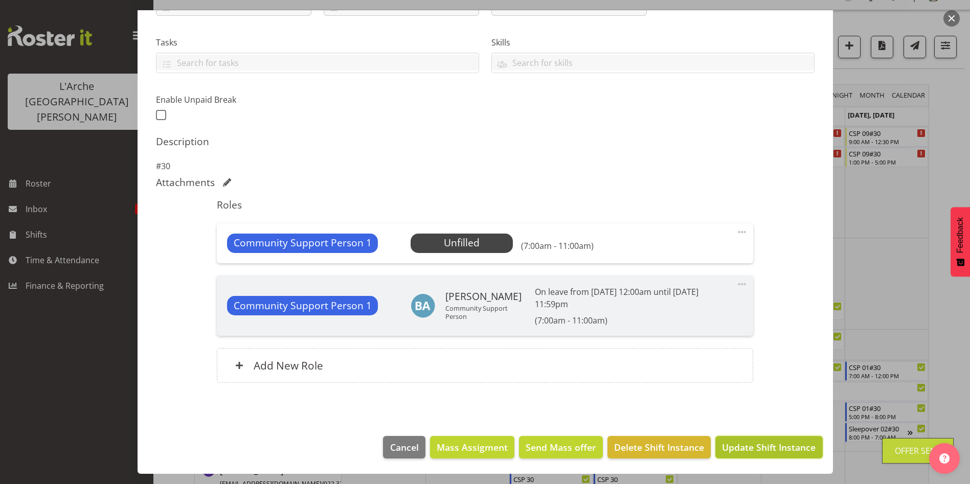
click at [801, 447] on span "Update Shift Instance" at bounding box center [769, 447] width 94 height 13
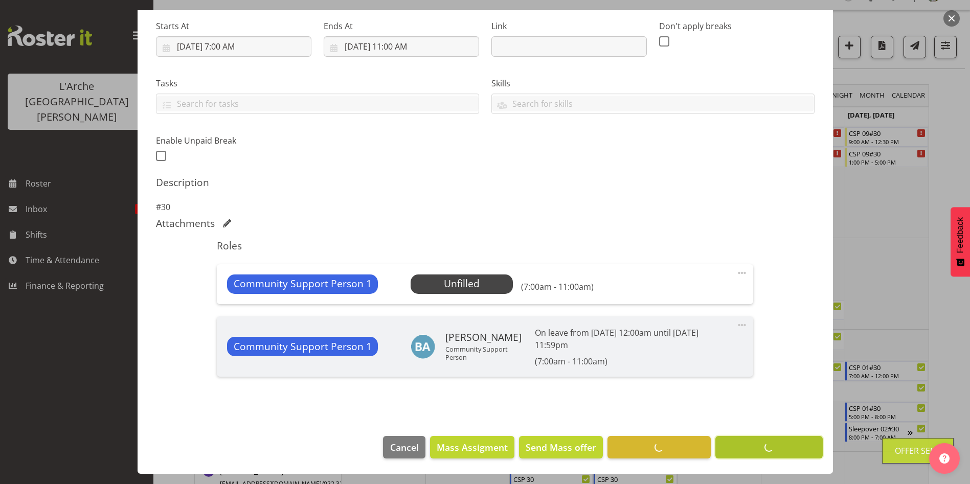
scroll to position [159, 0]
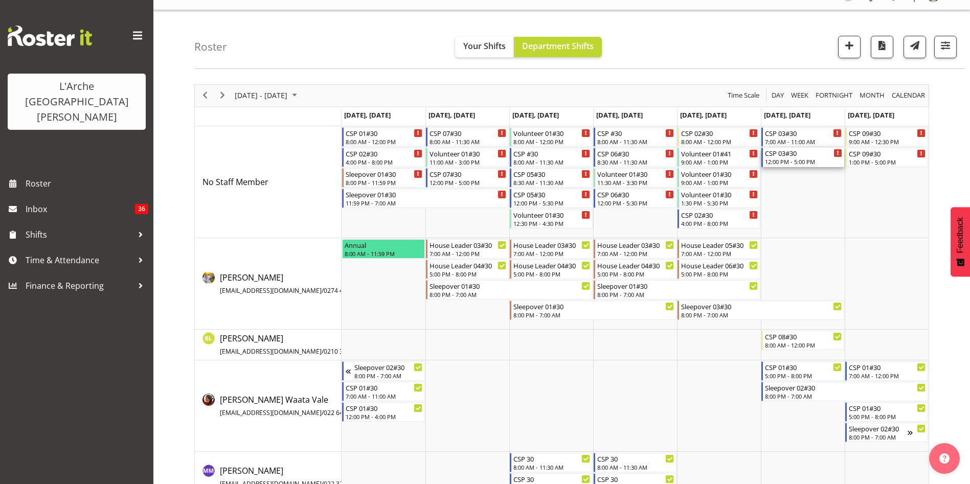
click at [807, 161] on div "12:00 PM - 5:00 PM" at bounding box center [803, 162] width 77 height 8
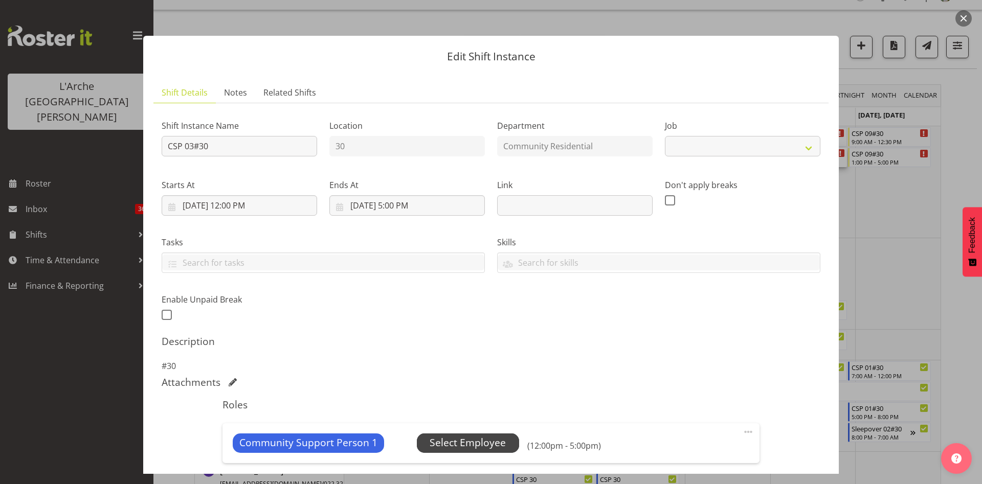
select select "2"
click at [445, 447] on span "Select Employee" at bounding box center [468, 443] width 76 height 15
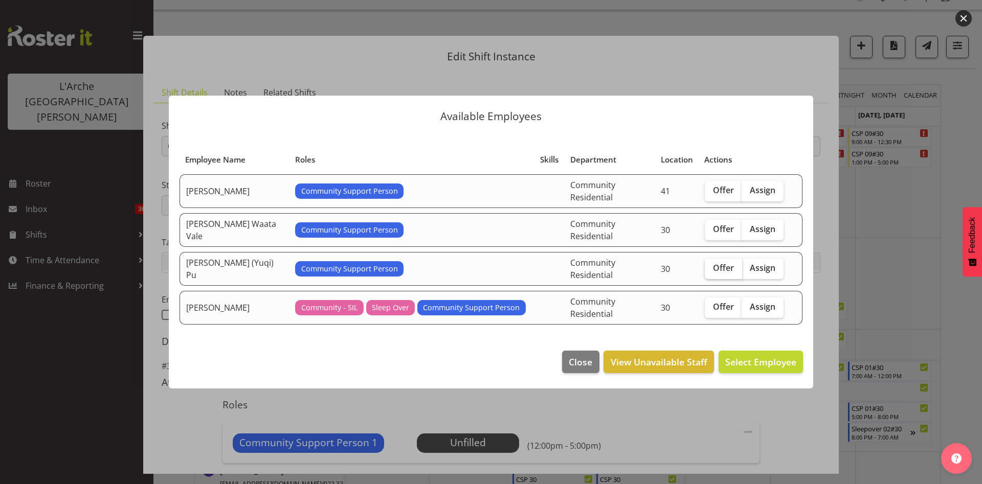
click at [719, 264] on span "Offer" at bounding box center [723, 268] width 21 height 10
click at [711, 265] on input "Offer" at bounding box center [708, 268] width 7 height 7
checkbox input "true"
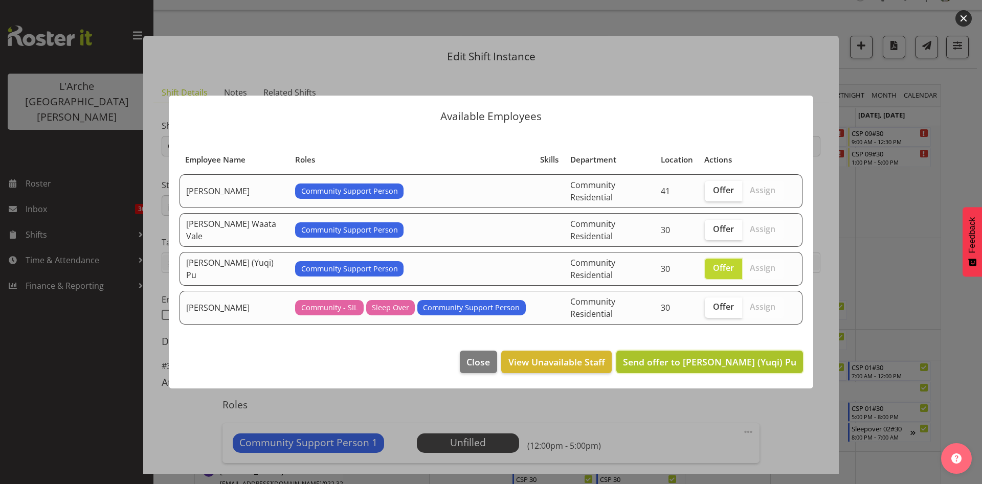
click at [737, 356] on span "Send offer to [PERSON_NAME] (Yuqi) Pu" at bounding box center [709, 362] width 173 height 12
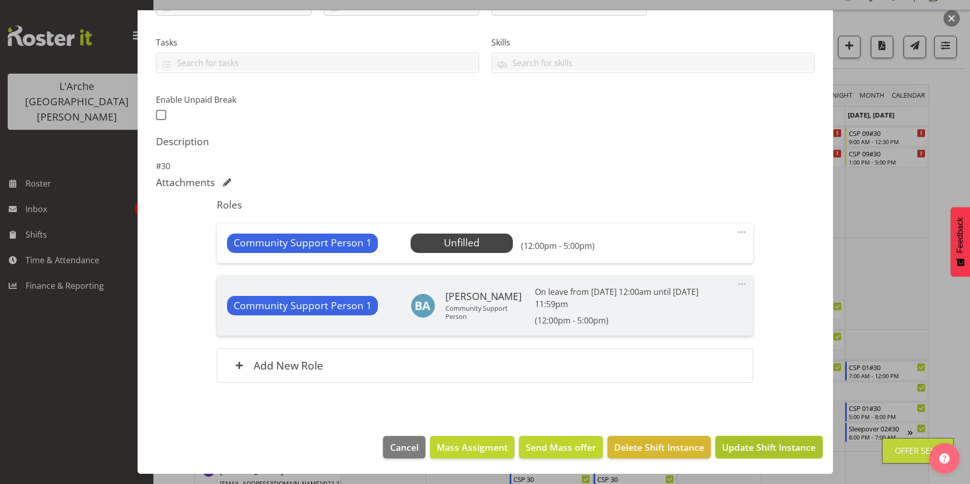
click at [797, 442] on span "Update Shift Instance" at bounding box center [769, 447] width 94 height 13
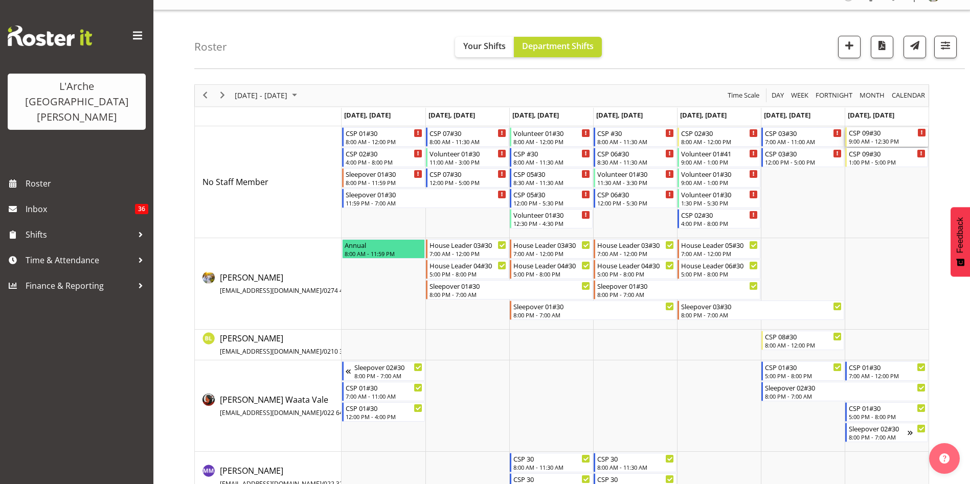
click at [871, 139] on div "9:00 AM - 12:30 PM" at bounding box center [887, 141] width 77 height 8
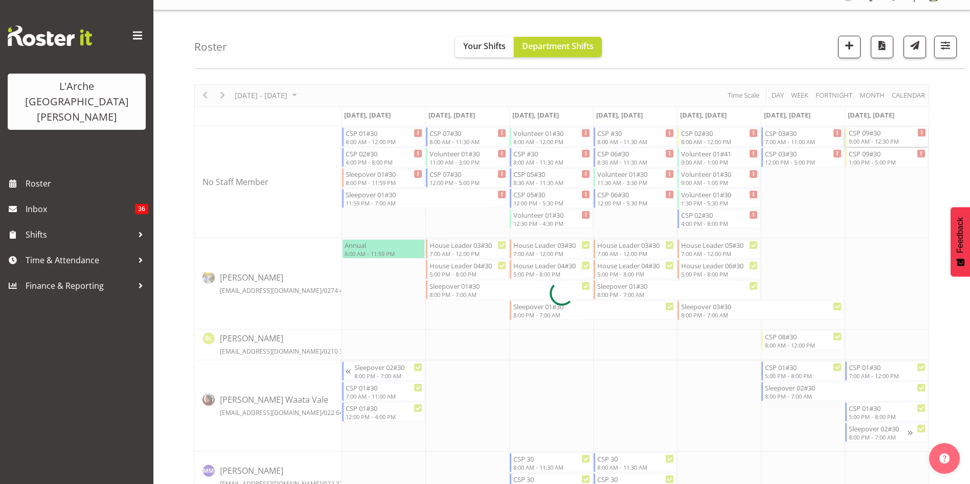
select select
select select "9"
select select "2025"
select select "9"
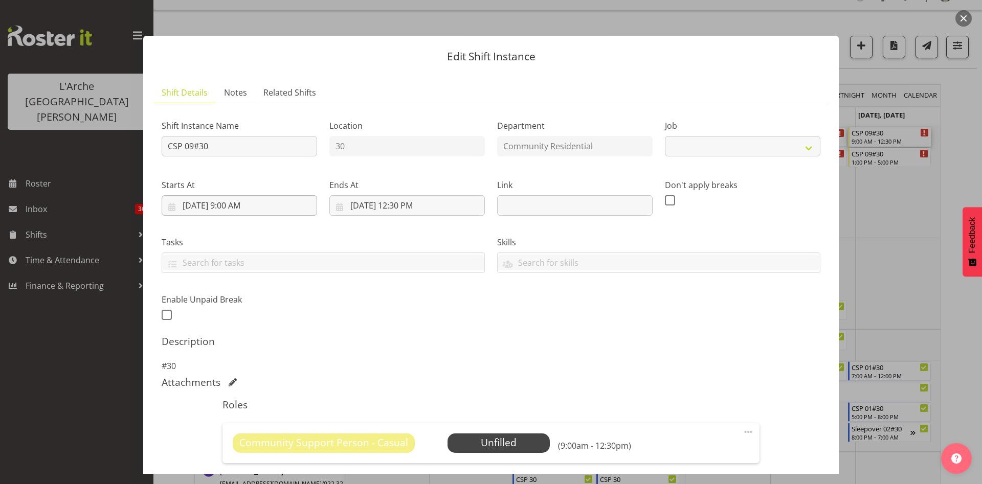
select select "3"
click at [235, 202] on input "[DATE] 9:00 AM" at bounding box center [239, 205] width 155 height 20
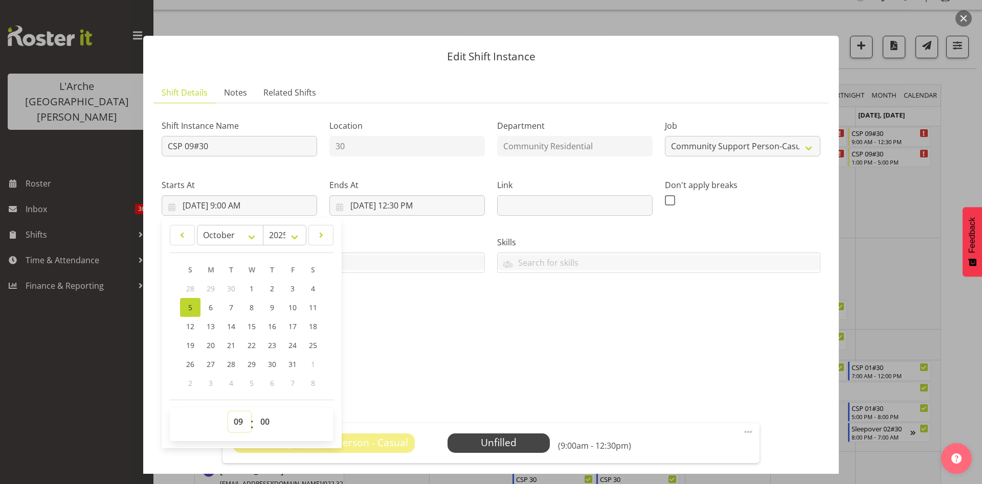
click at [240, 423] on select "00 01 02 03 04 05 06 07 08 09 10 11 12 13 14 15 16 17 18 19 20 21 22 23" at bounding box center [239, 422] width 23 height 20
select select "8"
click at [228, 412] on select "00 01 02 03 04 05 06 07 08 09 10 11 12 13 14 15 16 17 18 19 20 21 22 23" at bounding box center [239, 422] width 23 height 20
type input "[DATE] 8:00 AM"
click at [397, 206] on input "[DATE] 12:30 PM" at bounding box center [406, 205] width 155 height 20
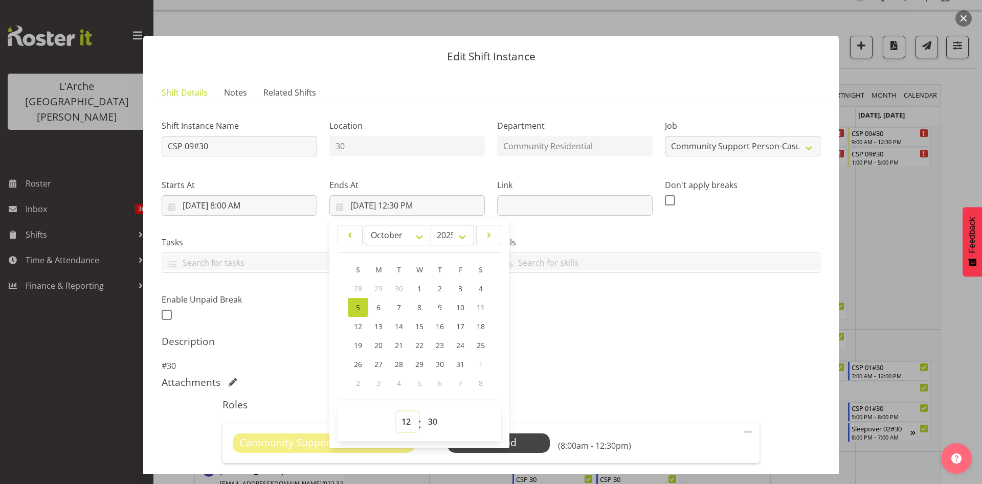
click at [406, 425] on select "00 01 02 03 04 05 06 07 08 09 10 11 12 13 14 15 16 17 18 19 20 21 22 23" at bounding box center [407, 422] width 23 height 20
select select "11"
click at [396, 412] on select "00 01 02 03 04 05 06 07 08 09 10 11 12 13 14 15 16 17 18 19 20 21 22 23" at bounding box center [407, 422] width 23 height 20
type input "[DATE] 11:30 AM"
click at [742, 431] on span at bounding box center [748, 432] width 12 height 12
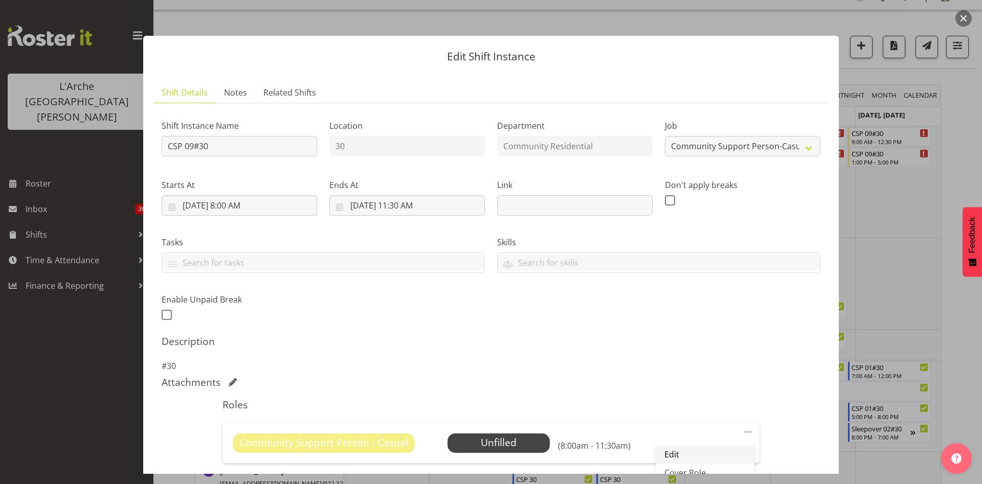
click at [715, 451] on link "Edit" at bounding box center [705, 454] width 98 height 18
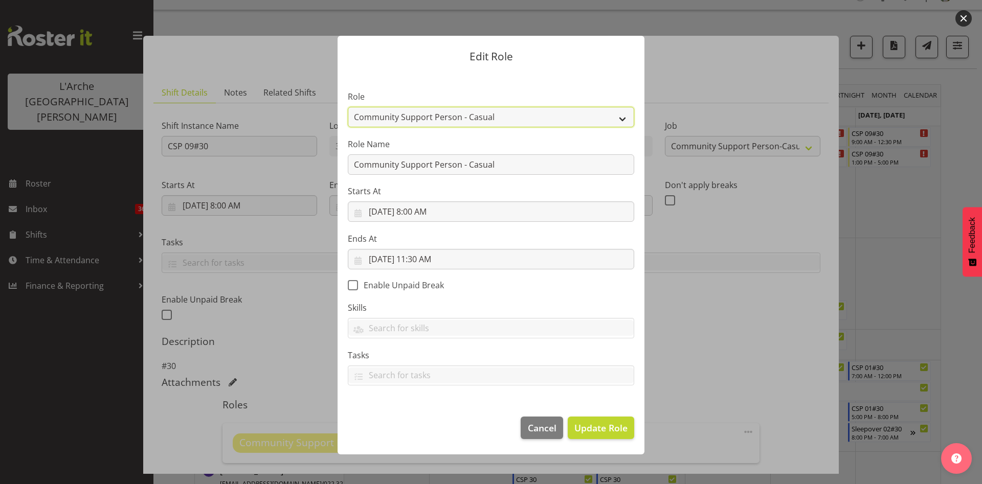
click at [514, 113] on select "Area Manager Art Coordination Community - SIL Community Leader Community Suppor…" at bounding box center [491, 117] width 286 height 20
select select "13"
click at [348, 107] on select "Area Manager Art Coordination Community - SIL Community Leader Community Suppor…" at bounding box center [491, 117] width 286 height 20
click at [595, 420] on button "Update Role" at bounding box center [601, 428] width 66 height 23
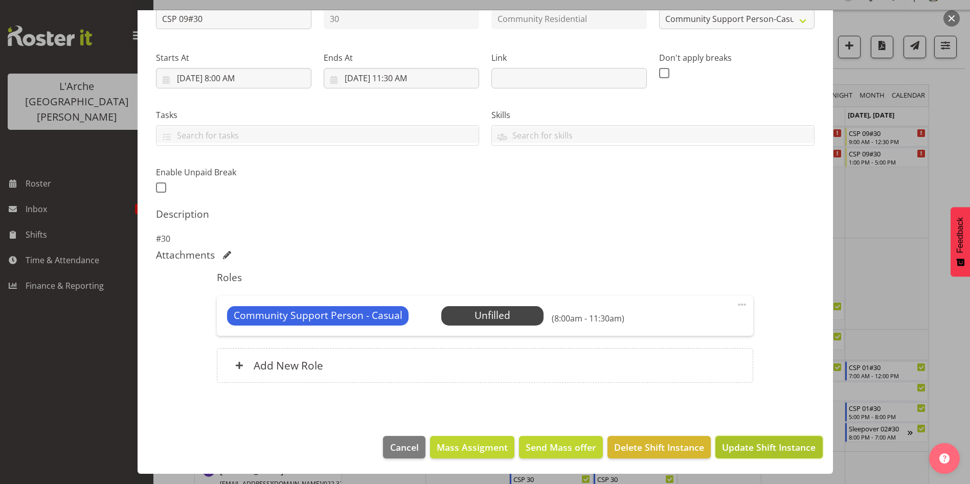
click at [791, 448] on span "Update Shift Instance" at bounding box center [769, 447] width 94 height 13
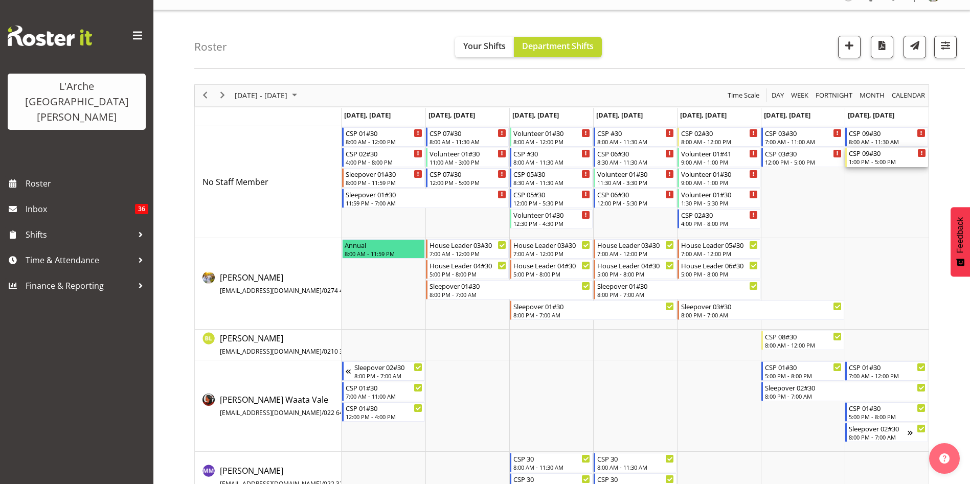
click at [876, 155] on div "CSP 09#30" at bounding box center [887, 153] width 77 height 10
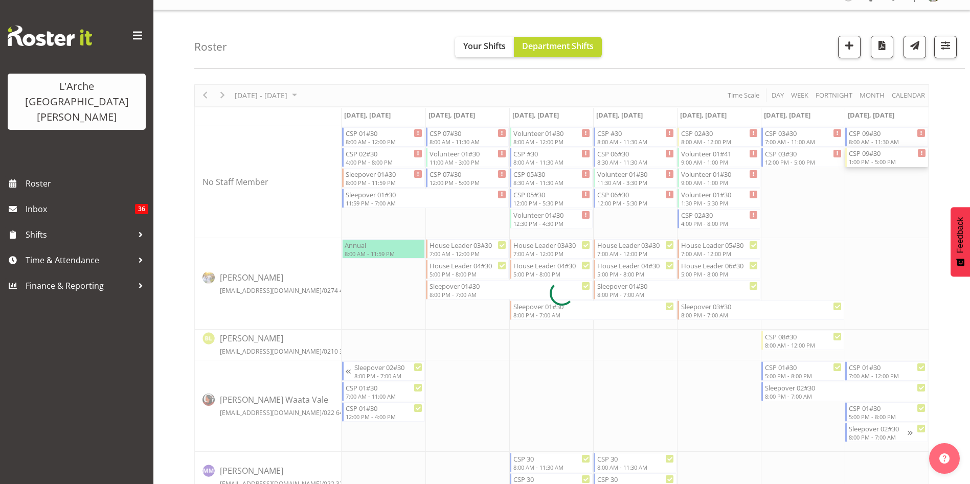
select select
select select "9"
select select "2025"
select select "13"
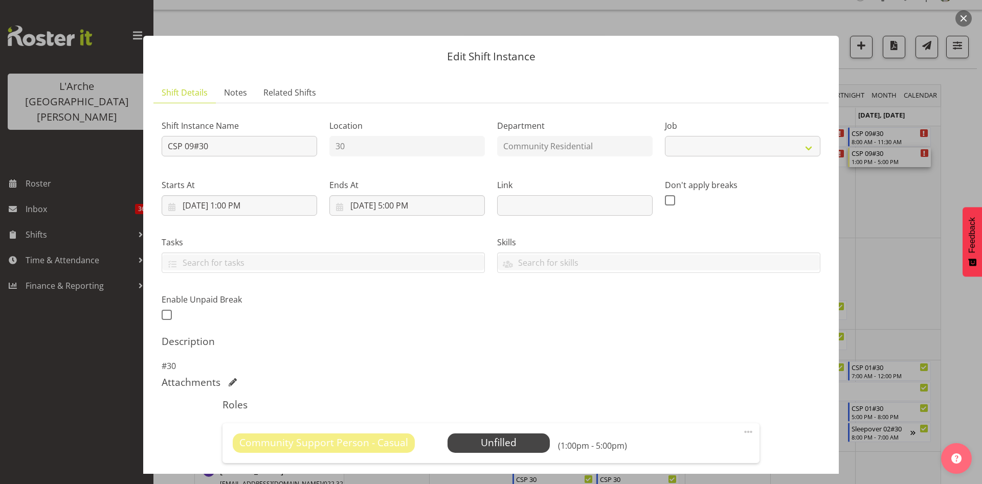
select select "3"
click at [229, 201] on input "[DATE] 1:00 PM" at bounding box center [239, 205] width 155 height 20
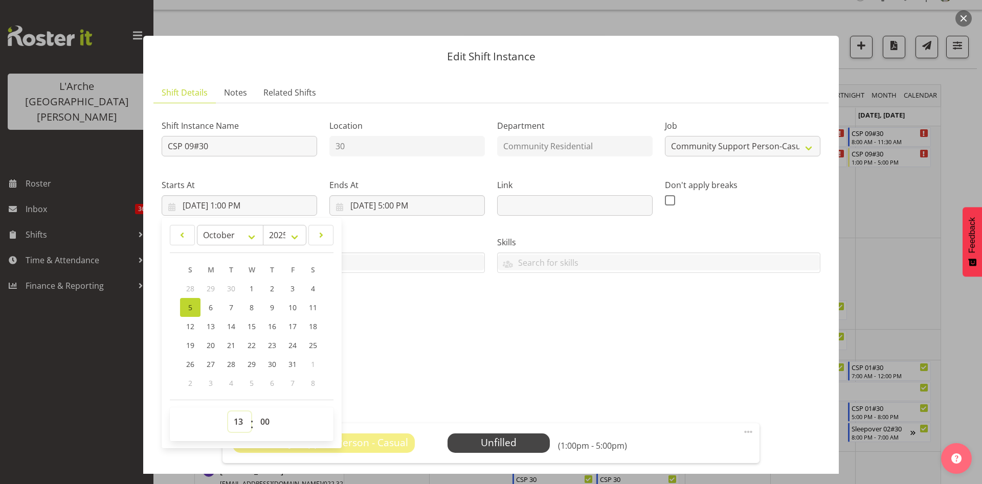
click at [236, 423] on select "00 01 02 03 04 05 06 07 08 09 10 11 12 13 14 15 16 17 18 19 20 21 22 23" at bounding box center [239, 422] width 23 height 20
select select "12"
click at [228, 412] on select "00 01 02 03 04 05 06 07 08 09 10 11 12 13 14 15 16 17 18 19 20 21 22 23" at bounding box center [239, 422] width 23 height 20
type input "[DATE] 12:00 PM"
click at [742, 430] on span at bounding box center [748, 432] width 12 height 12
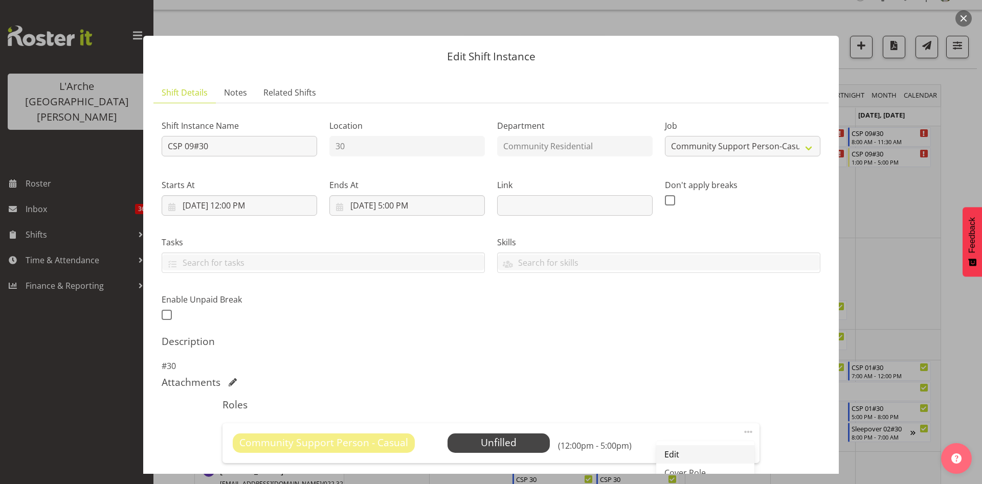
click at [699, 453] on link "Edit" at bounding box center [705, 454] width 98 height 18
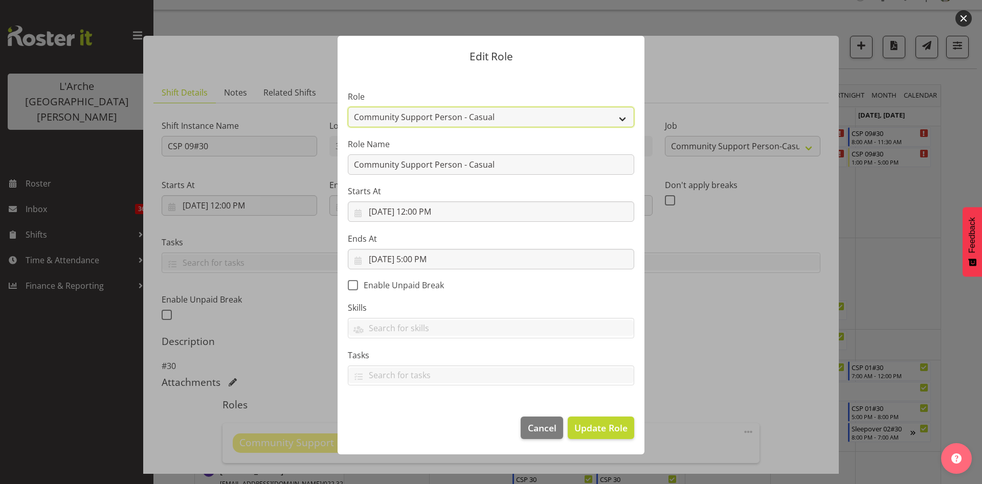
click at [593, 121] on select "Area Manager Art Coordination Community - SIL Community Leader Community Suppor…" at bounding box center [491, 117] width 286 height 20
select select "13"
click at [348, 107] on select "Area Manager Art Coordination Community - SIL Community Leader Community Suppor…" at bounding box center [491, 117] width 286 height 20
click at [622, 428] on span "Update Role" at bounding box center [600, 427] width 53 height 13
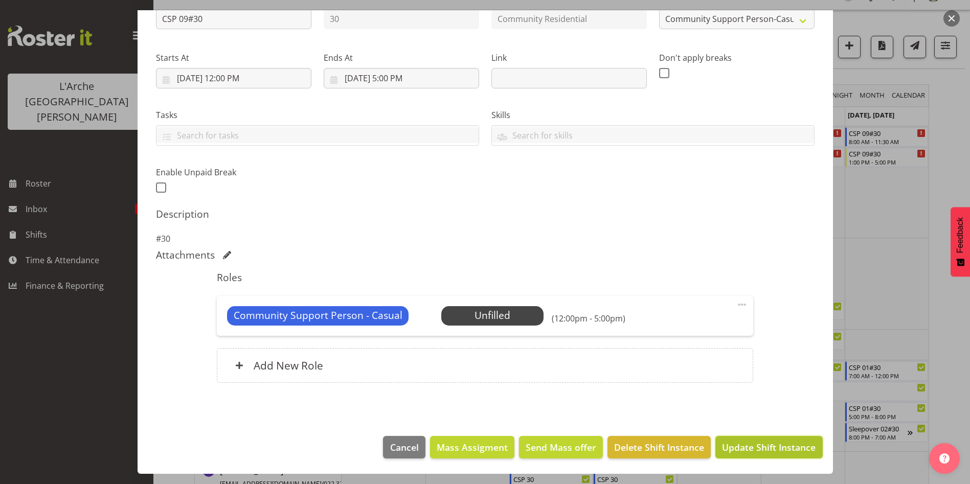
click at [787, 452] on span "Update Shift Instance" at bounding box center [769, 447] width 94 height 13
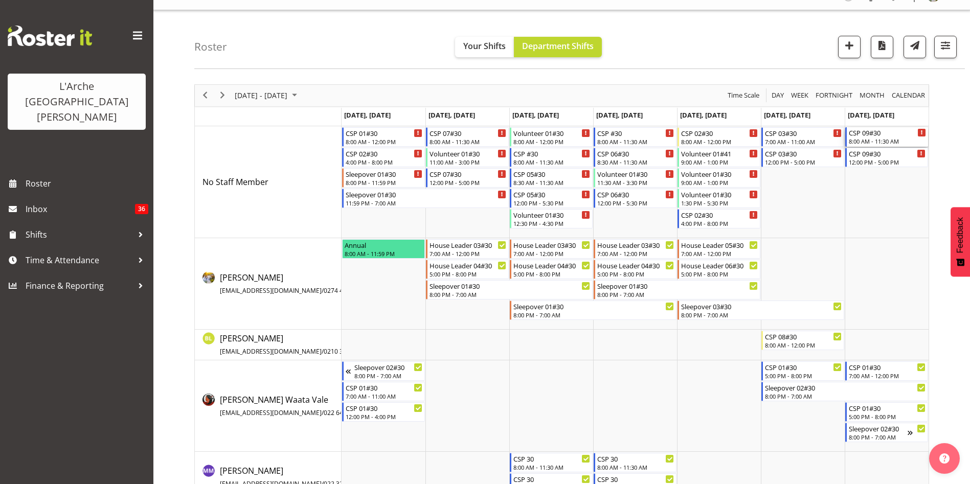
click at [873, 133] on div "CSP 09#30" at bounding box center [887, 132] width 77 height 10
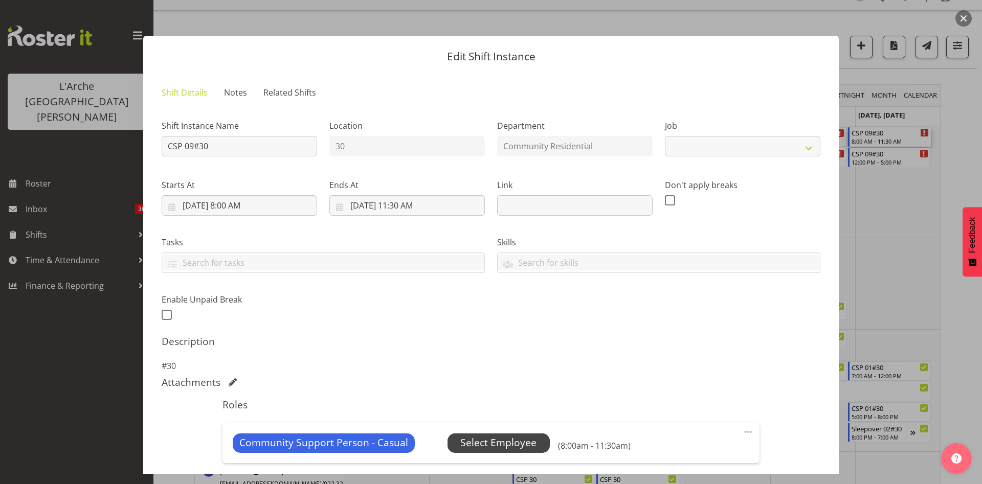
select select "3"
click at [490, 448] on span "Select Employee" at bounding box center [498, 443] width 76 height 15
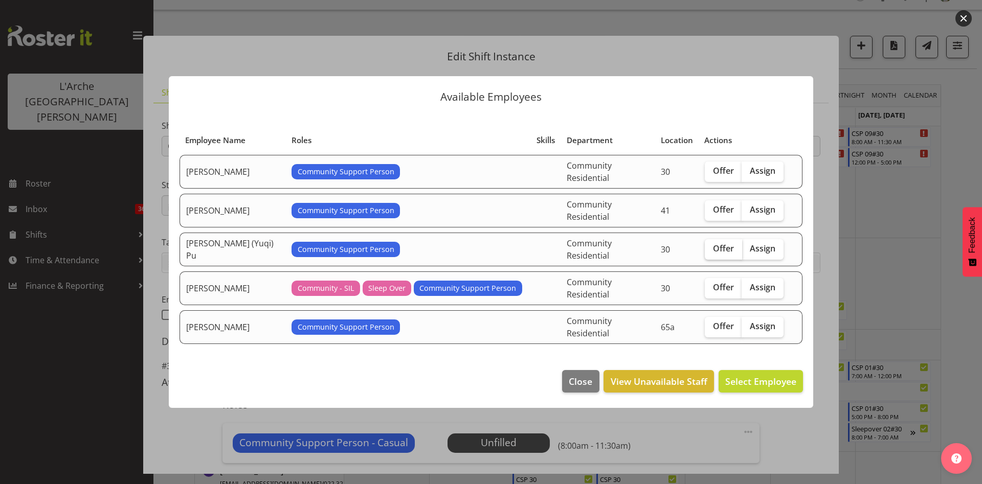
click at [718, 246] on span "Offer" at bounding box center [723, 248] width 21 height 10
click at [711, 246] on input "Offer" at bounding box center [708, 248] width 7 height 7
checkbox input "true"
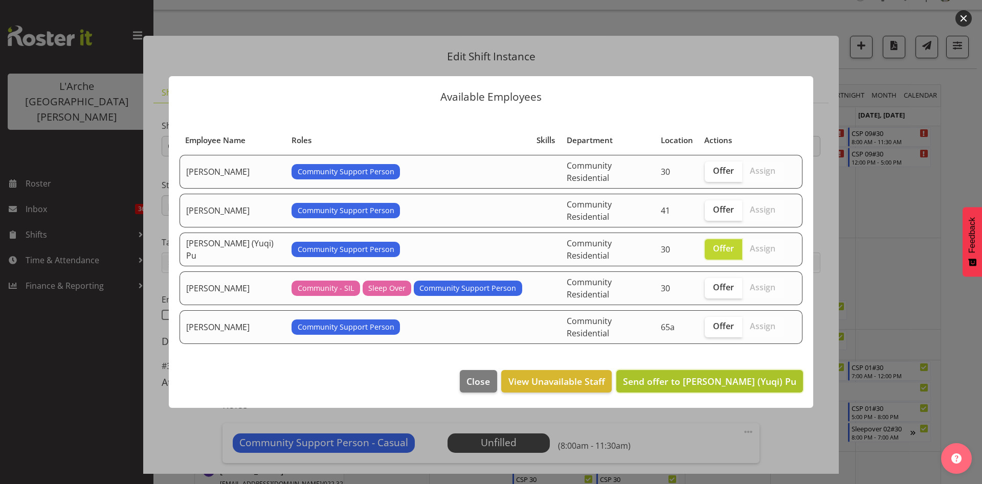
click at [730, 375] on span "Send offer to [PERSON_NAME] (Yuqi) Pu" at bounding box center [709, 381] width 173 height 12
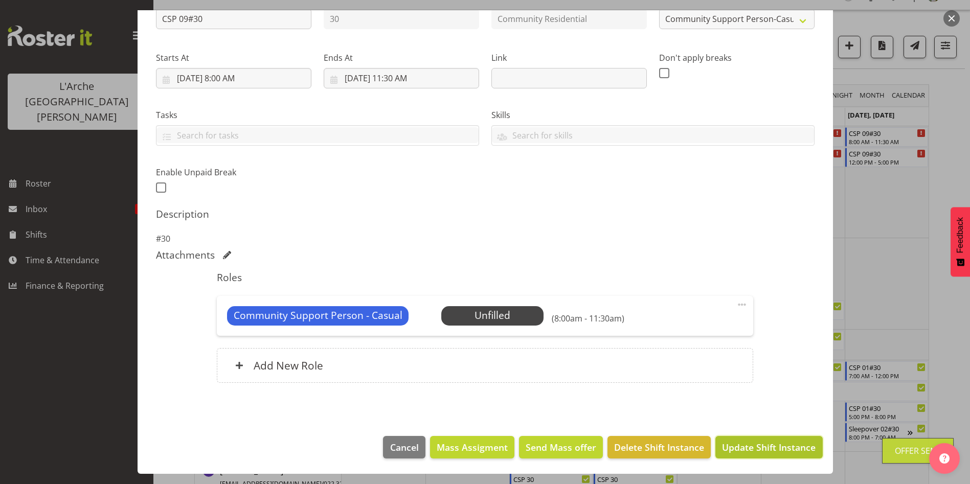
click at [796, 446] on span "Update Shift Instance" at bounding box center [769, 447] width 94 height 13
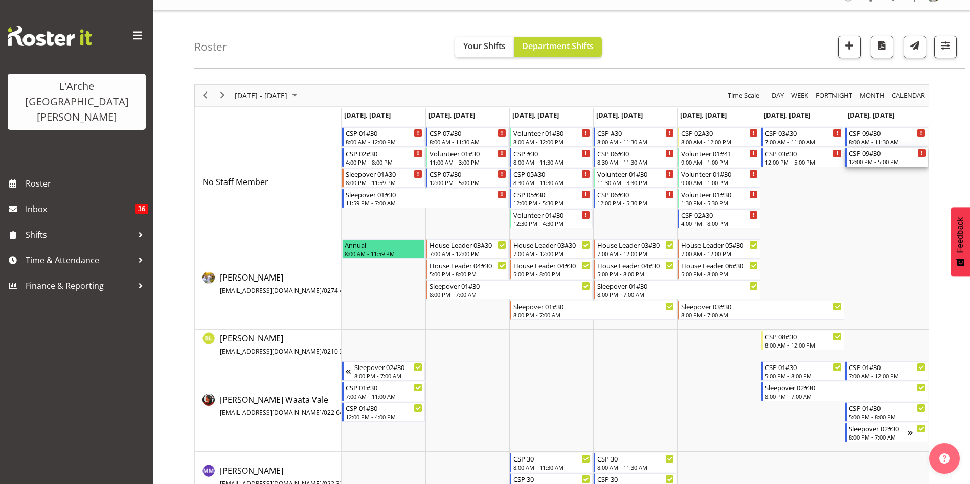
click at [897, 156] on div "CSP 09#30" at bounding box center [887, 153] width 77 height 10
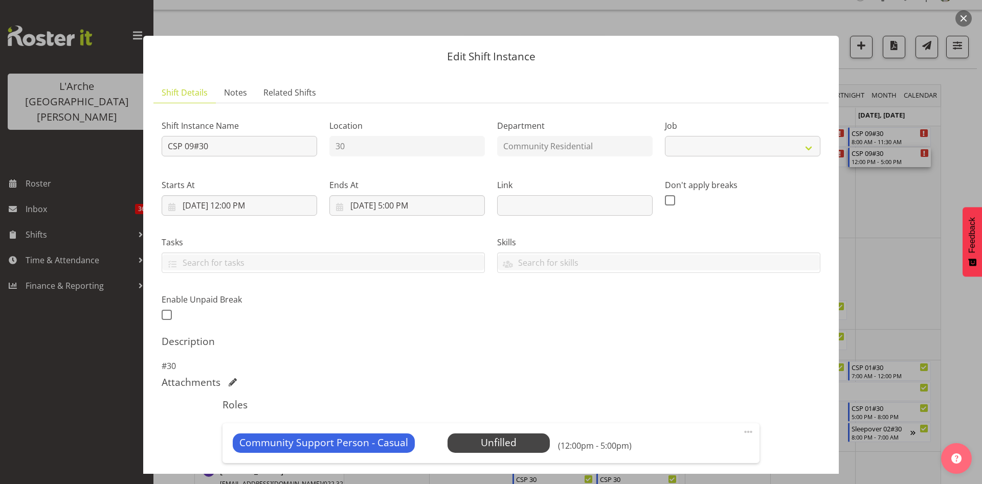
select select "3"
click at [518, 444] on span "Select Employee" at bounding box center [498, 443] width 76 height 15
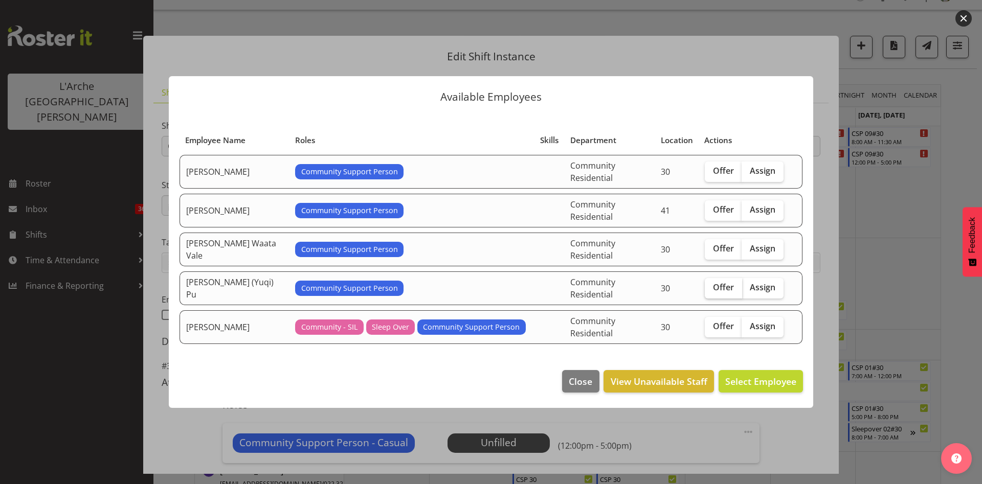
click at [715, 283] on span "Offer" at bounding box center [723, 287] width 21 height 10
click at [711, 284] on input "Offer" at bounding box center [708, 287] width 7 height 7
checkbox input "true"
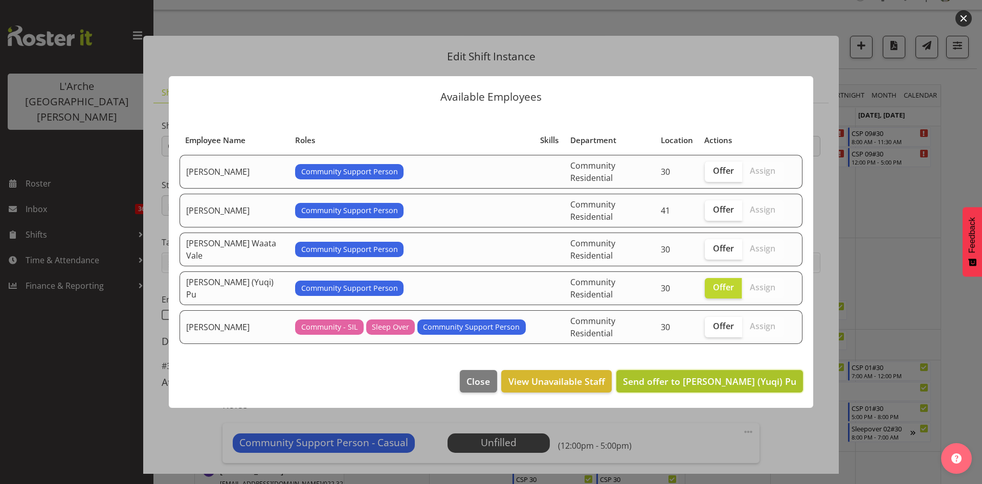
click at [728, 375] on span "Send offer to [PERSON_NAME] (Yuqi) Pu" at bounding box center [709, 381] width 173 height 13
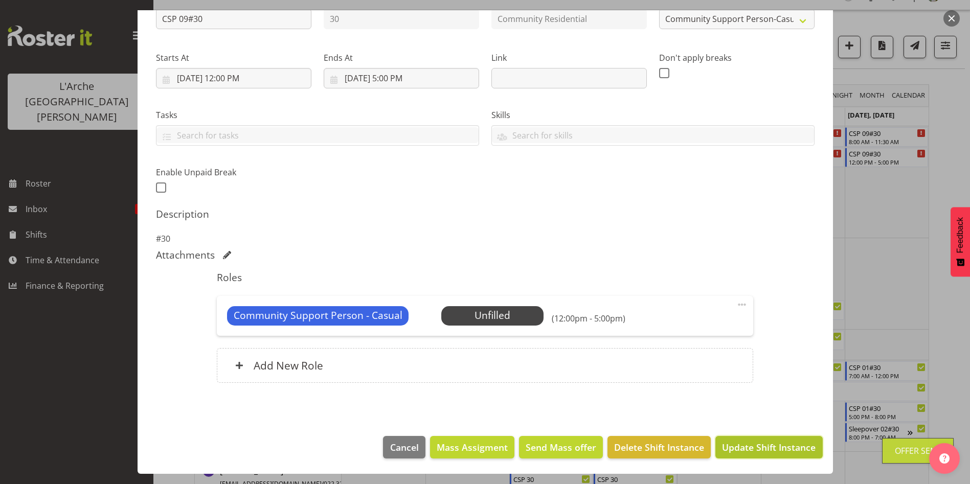
click at [800, 440] on button "Update Shift Instance" at bounding box center [768, 447] width 107 height 23
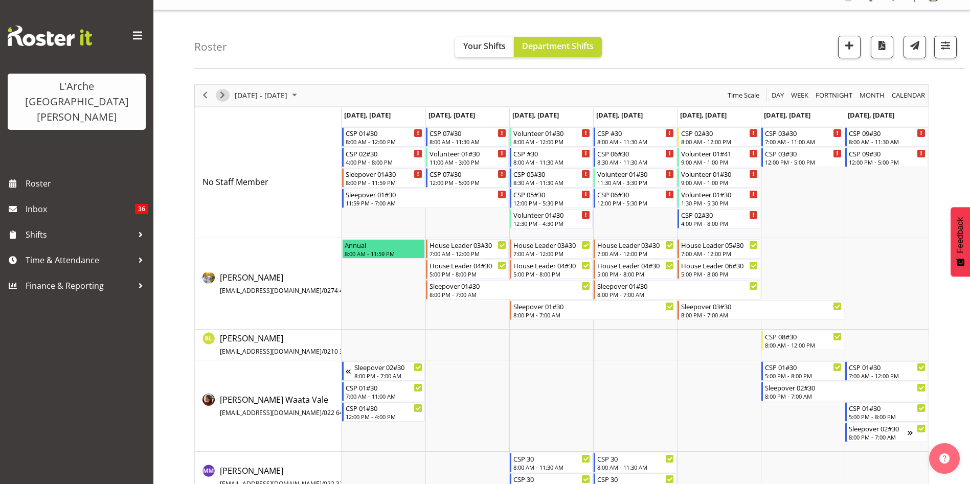
click at [225, 99] on span "Next" at bounding box center [222, 95] width 12 height 13
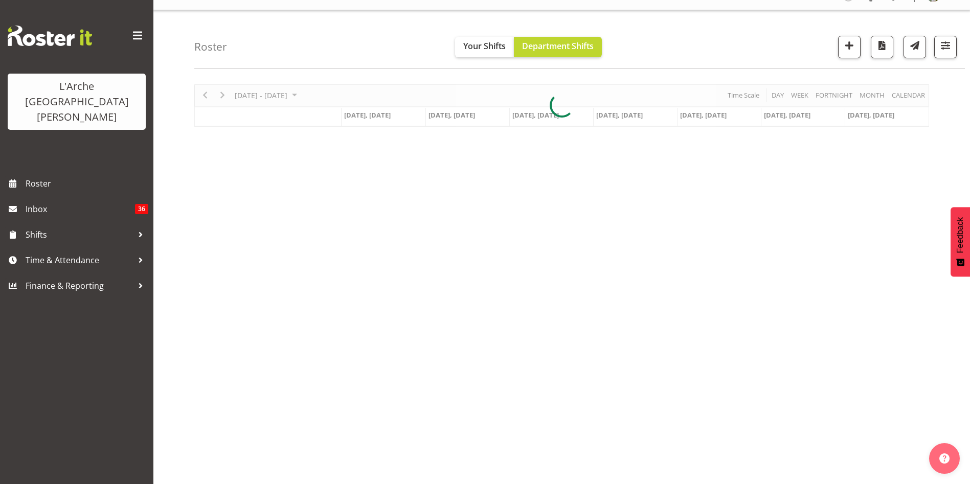
click at [205, 94] on div at bounding box center [561, 105] width 735 height 42
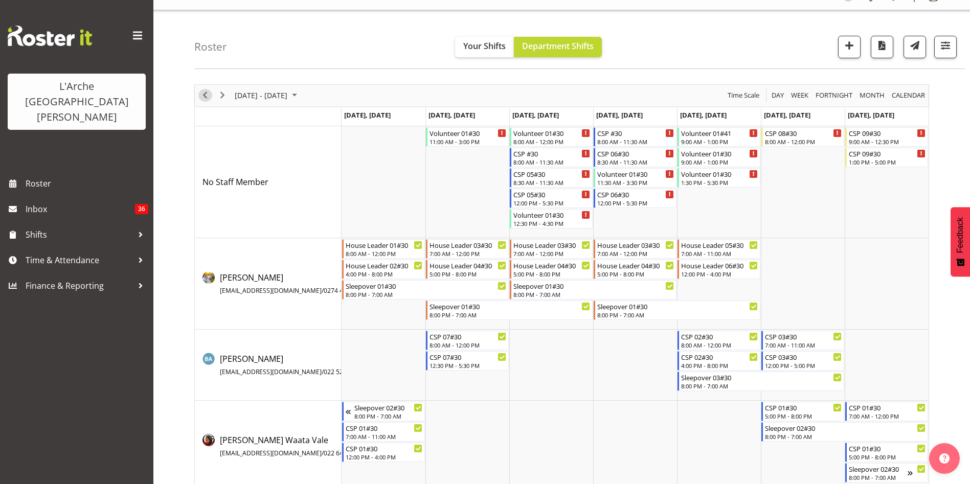
click at [205, 94] on span "Previous" at bounding box center [205, 95] width 12 height 13
